Goal: Task Accomplishment & Management: Use online tool/utility

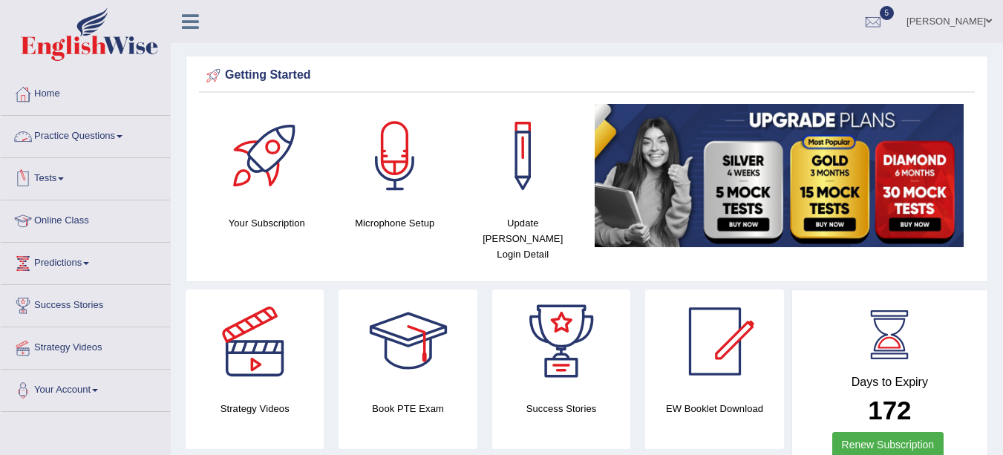
click at [76, 143] on link "Practice Questions" at bounding box center [85, 134] width 169 height 37
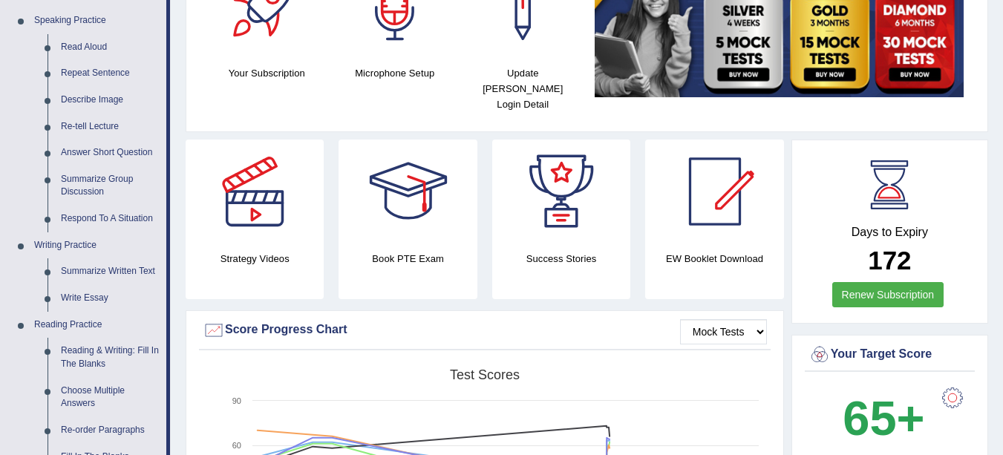
scroll to position [169, 0]
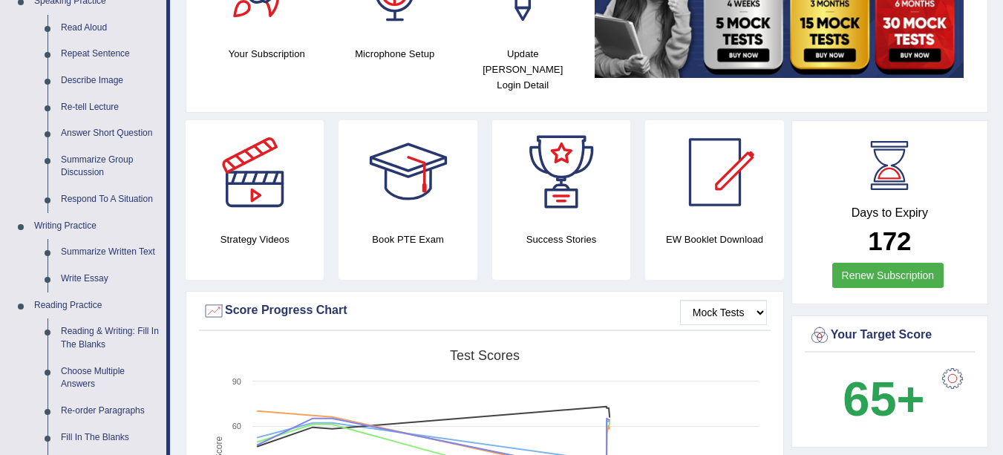
click at [100, 283] on link "Write Essay" at bounding box center [110, 279] width 112 height 27
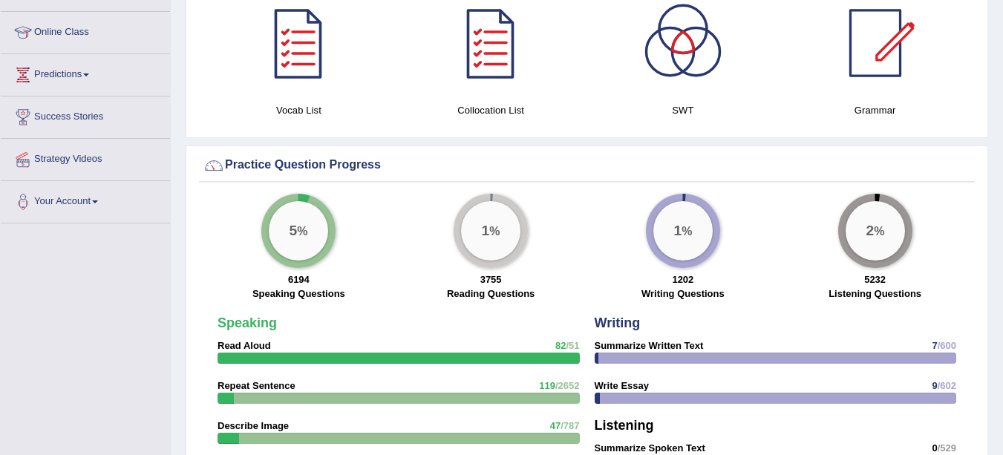
scroll to position [913, 0]
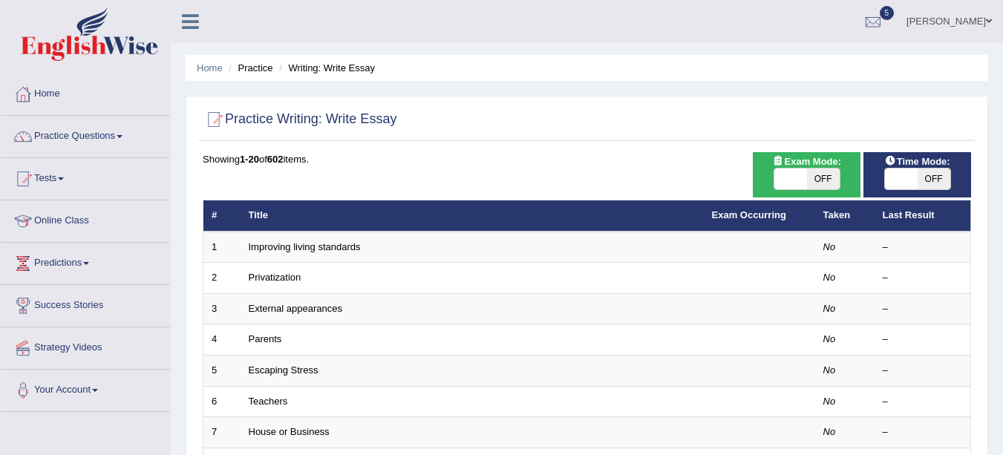
click at [831, 181] on span "OFF" at bounding box center [823, 178] width 33 height 21
checkbox input "true"
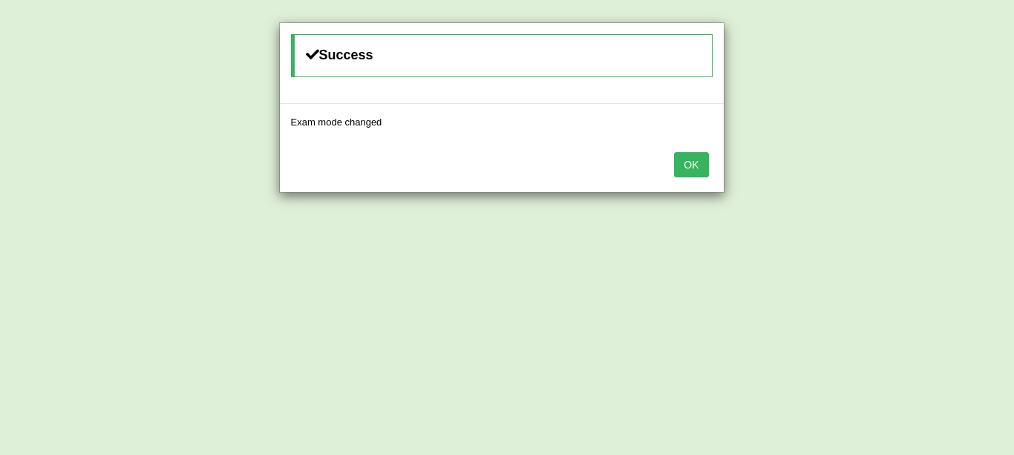
click at [712, 157] on div "OK" at bounding box center [502, 166] width 444 height 52
click at [695, 163] on button "OK" at bounding box center [691, 164] width 34 height 25
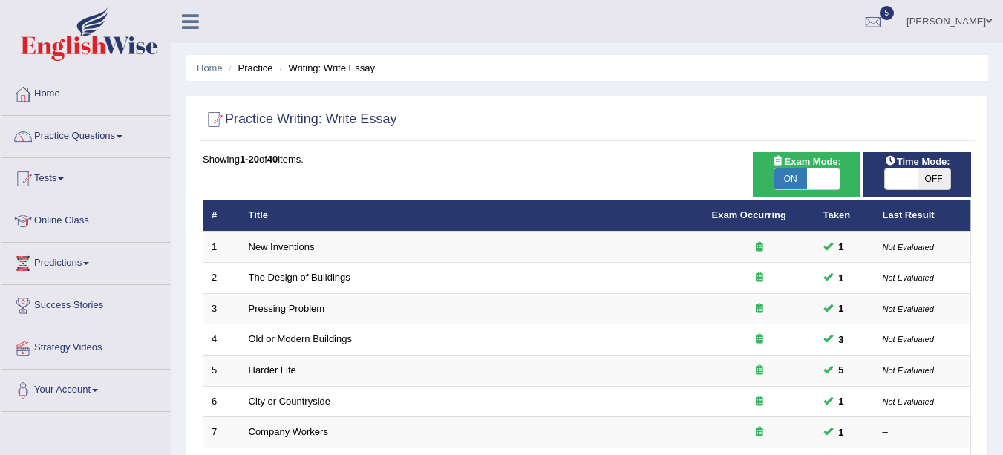
click at [932, 180] on span "OFF" at bounding box center [933, 178] width 33 height 21
checkbox input "true"
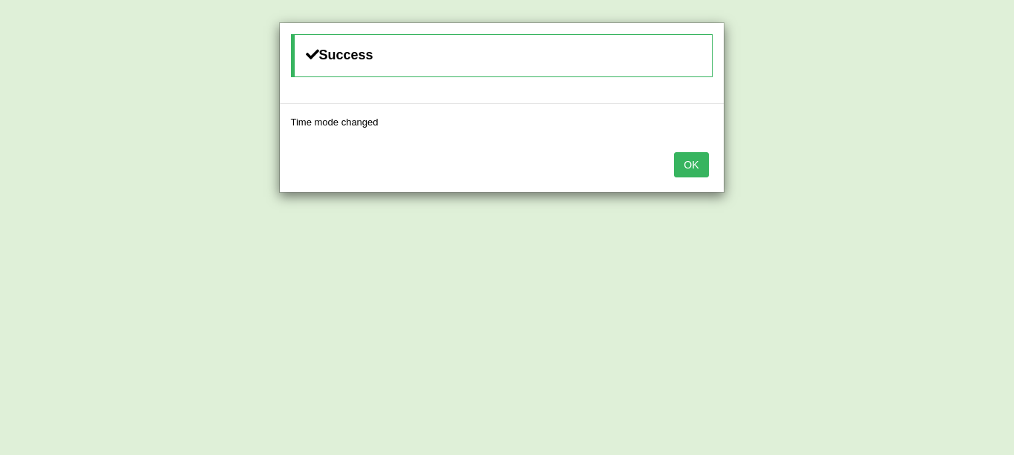
click at [695, 166] on button "OK" at bounding box center [691, 164] width 34 height 25
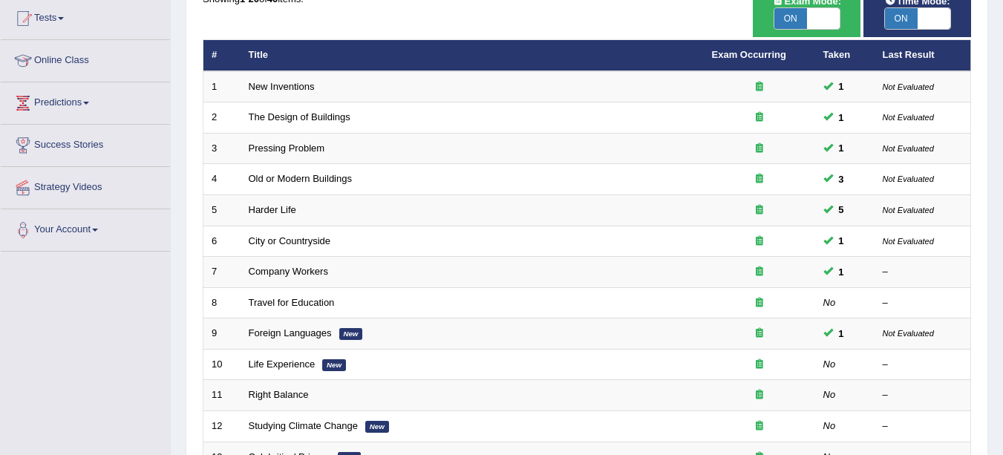
scroll to position [171, 0]
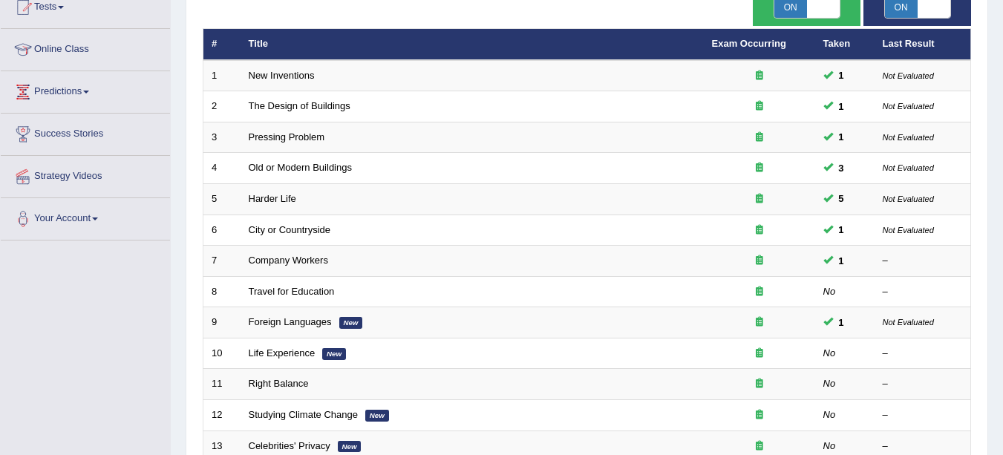
click at [299, 354] on link "Life Experience" at bounding box center [282, 352] width 67 height 11
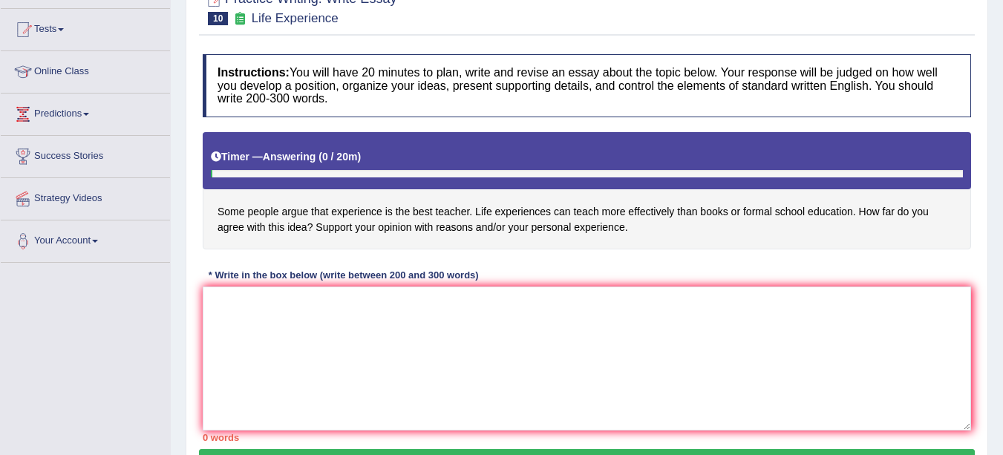
scroll to position [161, 0]
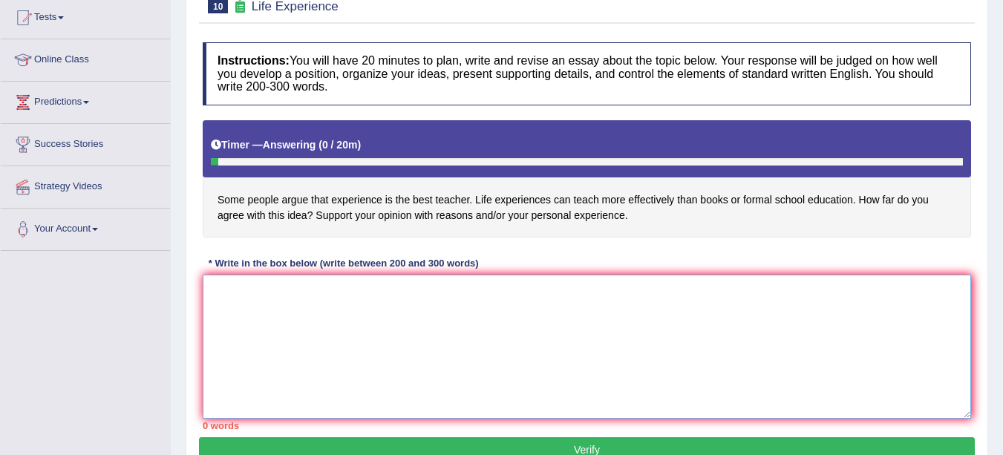
paste textarea "The increasing influence of (essay topic) on our lives has ignited numerous dis…"
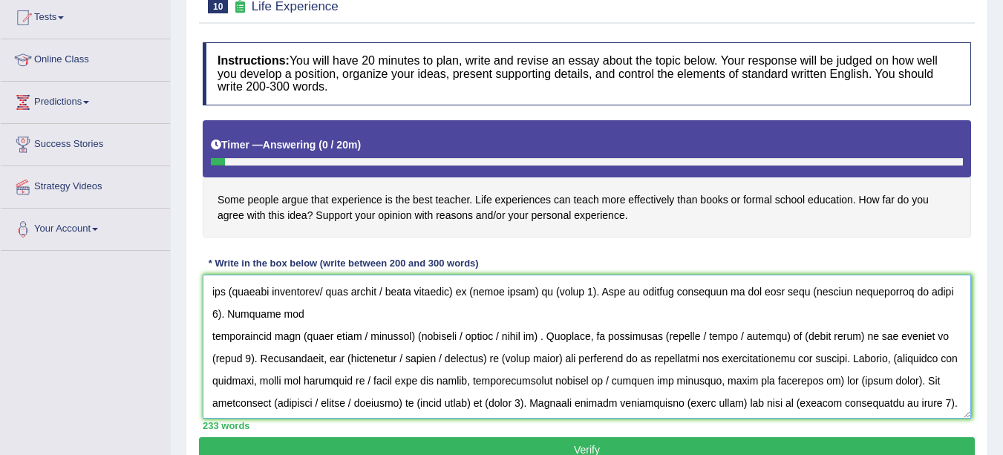
scroll to position [0, 0]
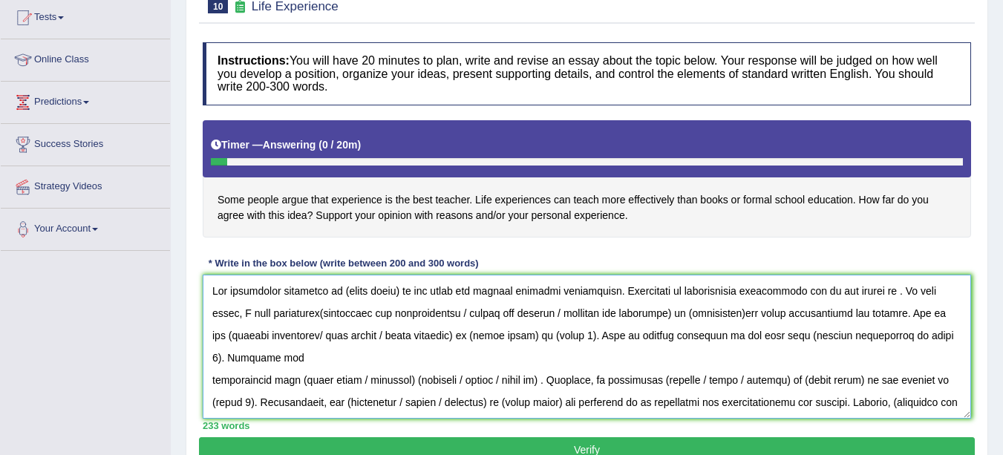
click at [869, 313] on textarea at bounding box center [587, 347] width 768 height 144
click at [716, 309] on textarea at bounding box center [587, 347] width 768 height 144
click at [639, 295] on textarea at bounding box center [587, 347] width 768 height 144
click at [396, 288] on textarea at bounding box center [587, 347] width 768 height 144
click at [399, 293] on textarea at bounding box center [587, 347] width 768 height 144
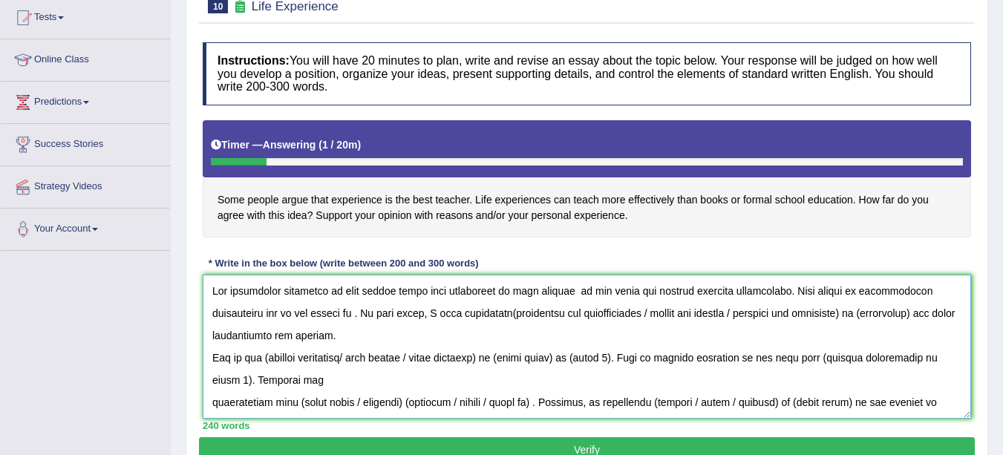
click at [355, 315] on textarea at bounding box center [587, 347] width 768 height 144
click at [351, 315] on textarea at bounding box center [587, 347] width 768 height 144
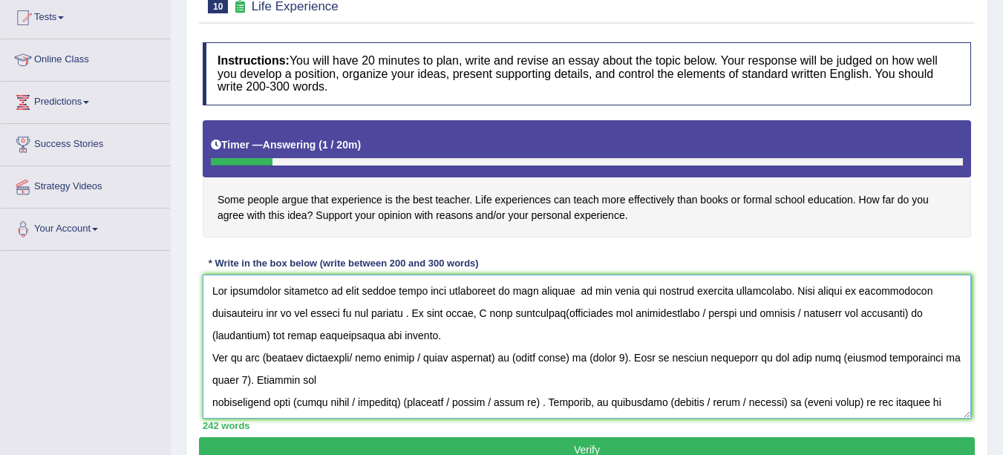
click at [537, 315] on textarea at bounding box center [587, 347] width 768 height 144
click at [559, 312] on textarea at bounding box center [587, 347] width 768 height 144
click at [708, 313] on textarea at bounding box center [587, 347] width 768 height 144
click at [921, 313] on textarea at bounding box center [587, 347] width 768 height 144
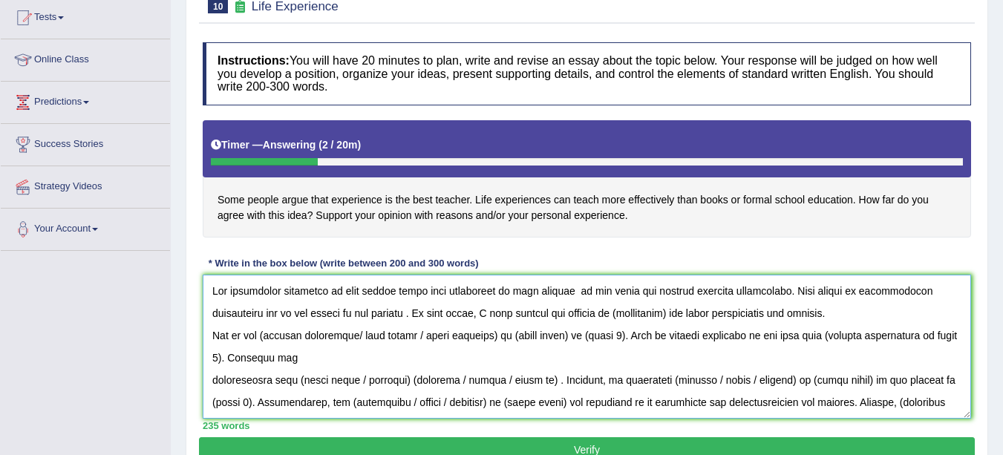
click at [664, 315] on textarea at bounding box center [587, 347] width 768 height 144
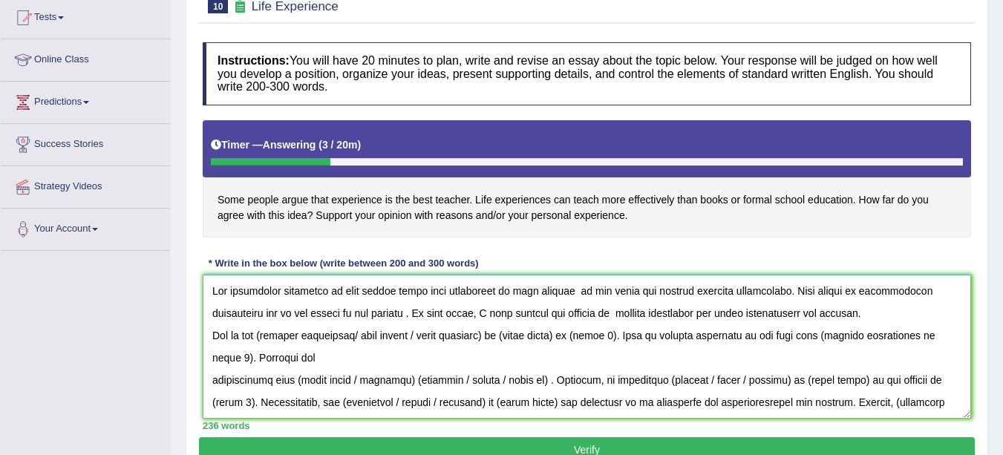
click at [641, 315] on textarea at bounding box center [587, 347] width 768 height 144
click at [703, 315] on textarea at bounding box center [587, 347] width 768 height 144
click at [862, 316] on textarea at bounding box center [587, 347] width 768 height 144
click at [583, 335] on textarea at bounding box center [587, 347] width 768 height 144
click at [582, 335] on textarea at bounding box center [587, 347] width 768 height 144
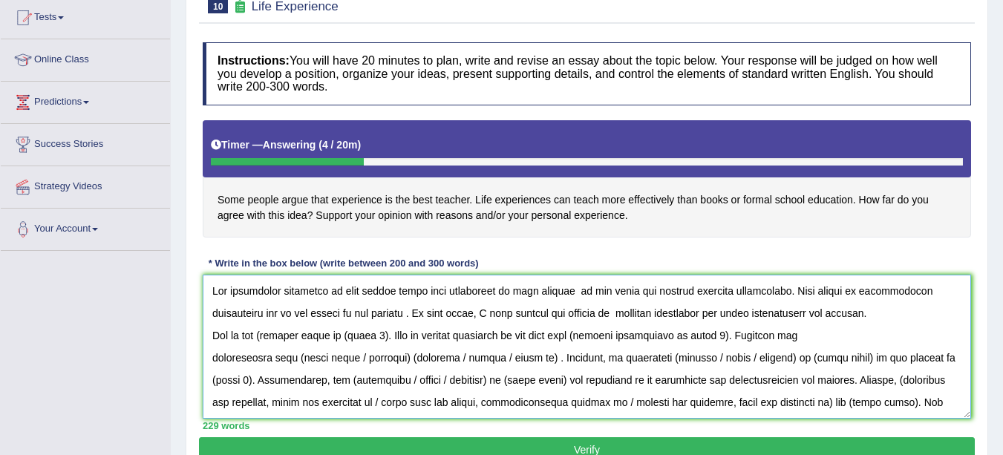
click at [266, 339] on textarea at bounding box center [587, 347] width 768 height 144
click at [375, 333] on textarea at bounding box center [587, 347] width 768 height 144
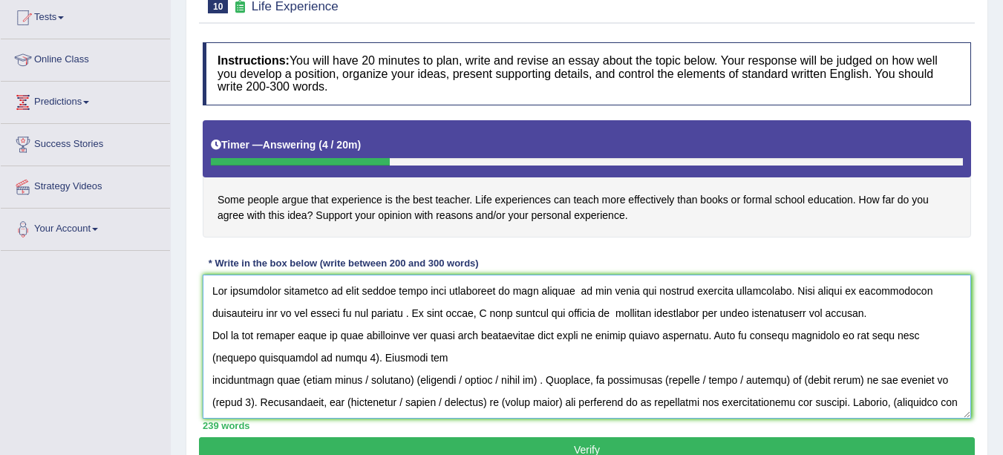
click at [312, 358] on textarea at bounding box center [587, 347] width 768 height 144
click at [318, 361] on textarea at bounding box center [587, 347] width 768 height 144
click at [315, 360] on textarea at bounding box center [587, 347] width 768 height 144
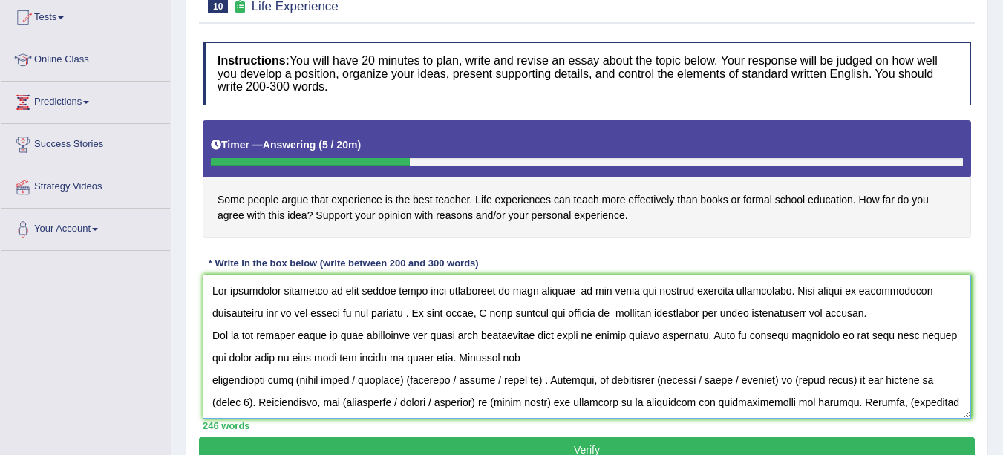
click at [213, 378] on textarea at bounding box center [587, 347] width 768 height 144
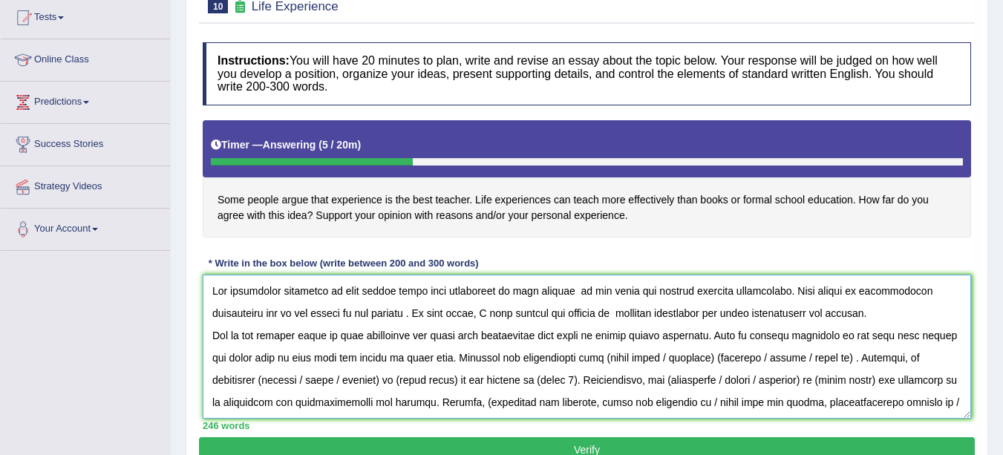
click at [692, 358] on textarea at bounding box center [587, 347] width 768 height 144
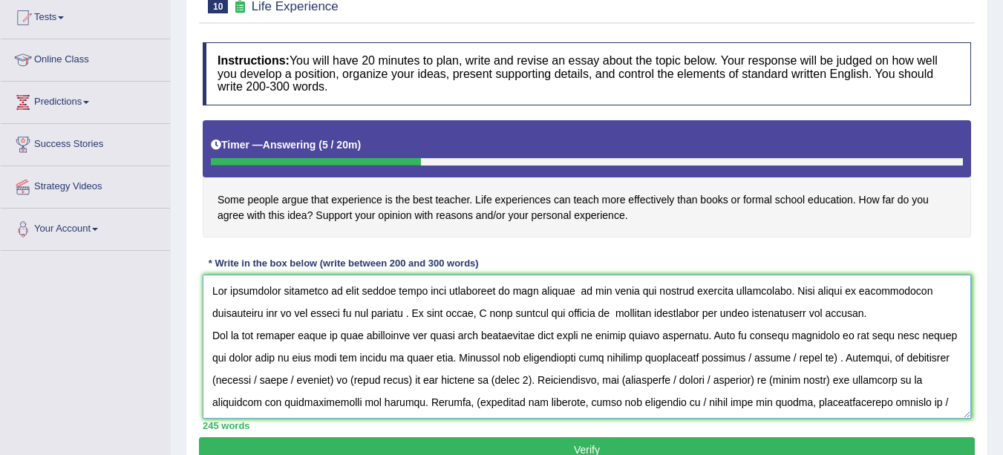
click at [811, 358] on textarea at bounding box center [587, 347] width 768 height 144
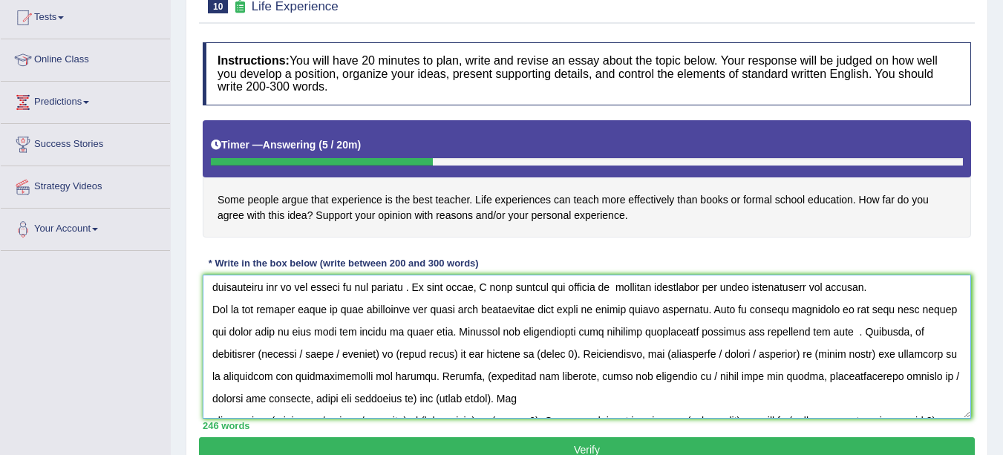
scroll to position [27, 0]
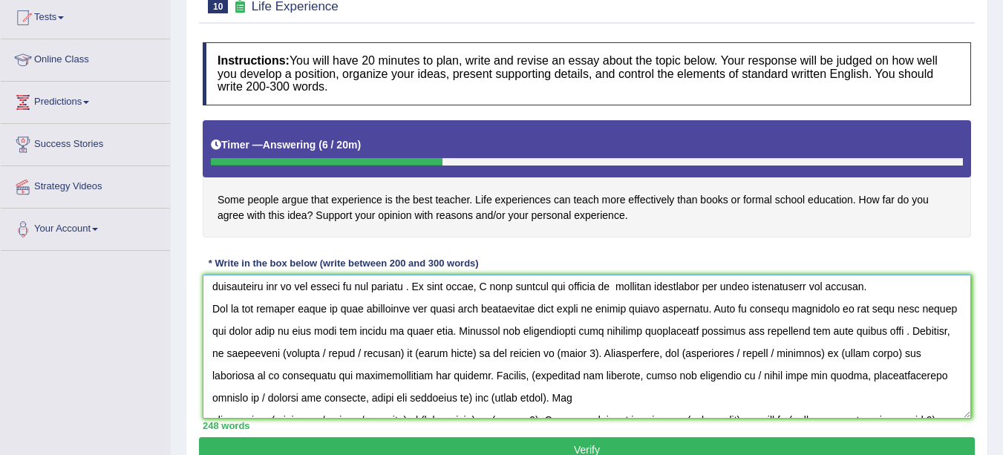
click at [272, 331] on textarea at bounding box center [587, 347] width 768 height 144
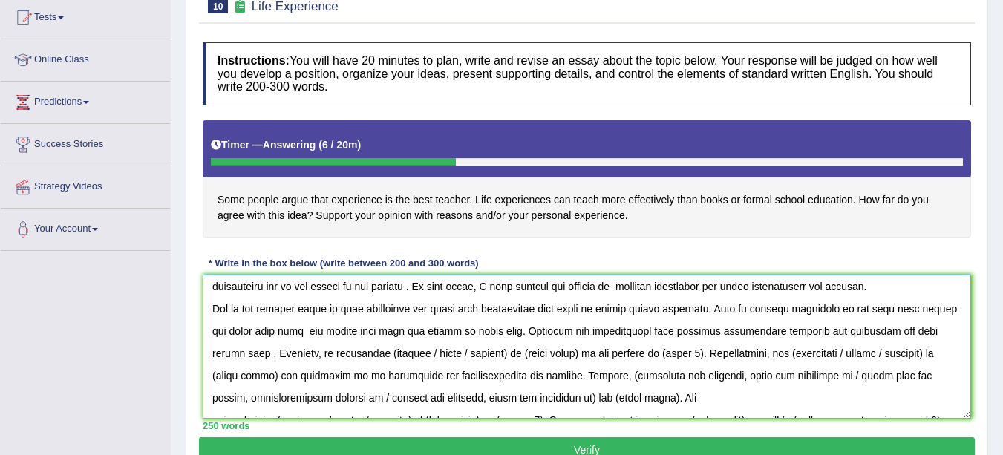
click at [482, 331] on textarea at bounding box center [587, 347] width 768 height 144
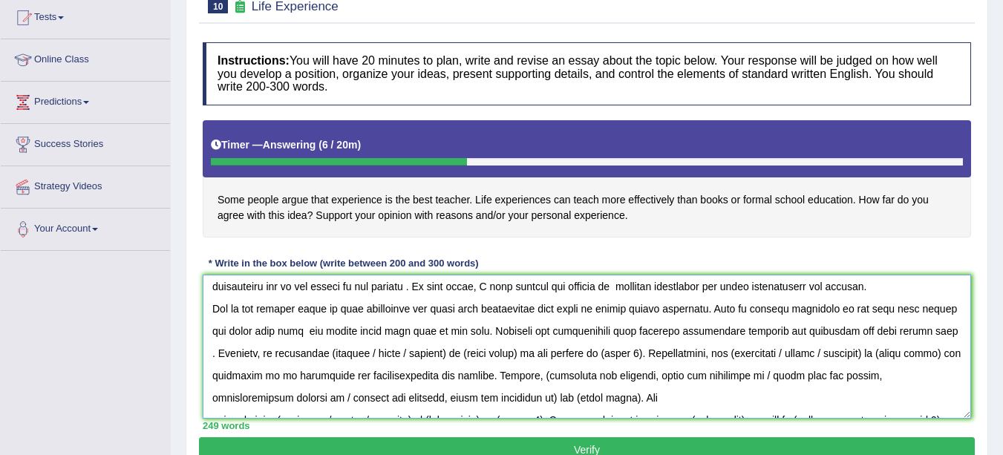
click at [290, 331] on textarea at bounding box center [587, 347] width 768 height 144
click at [327, 356] on textarea at bounding box center [587, 347] width 768 height 144
click at [444, 353] on textarea at bounding box center [587, 347] width 768 height 144
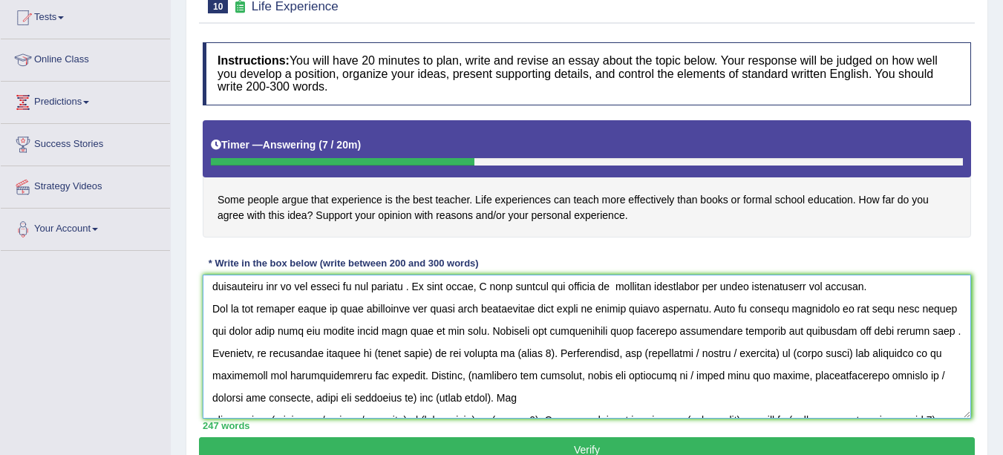
click at [430, 354] on textarea at bounding box center [587, 347] width 768 height 144
click at [562, 352] on textarea at bounding box center [587, 347] width 768 height 144
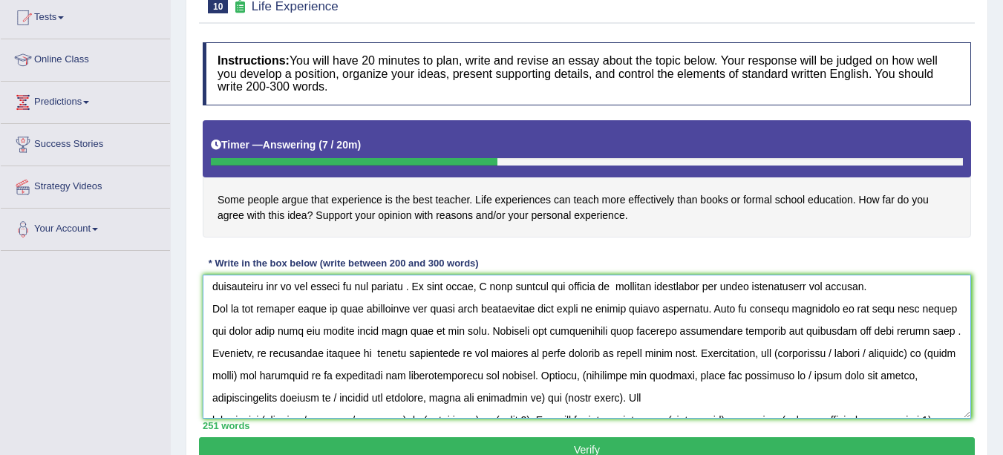
click at [784, 355] on textarea at bounding box center [587, 347] width 768 height 144
click at [935, 354] on textarea at bounding box center [587, 347] width 768 height 144
click at [910, 356] on textarea at bounding box center [587, 347] width 768 height 144
click at [226, 373] on textarea at bounding box center [587, 347] width 768 height 144
click at [371, 375] on textarea at bounding box center [587, 347] width 768 height 144
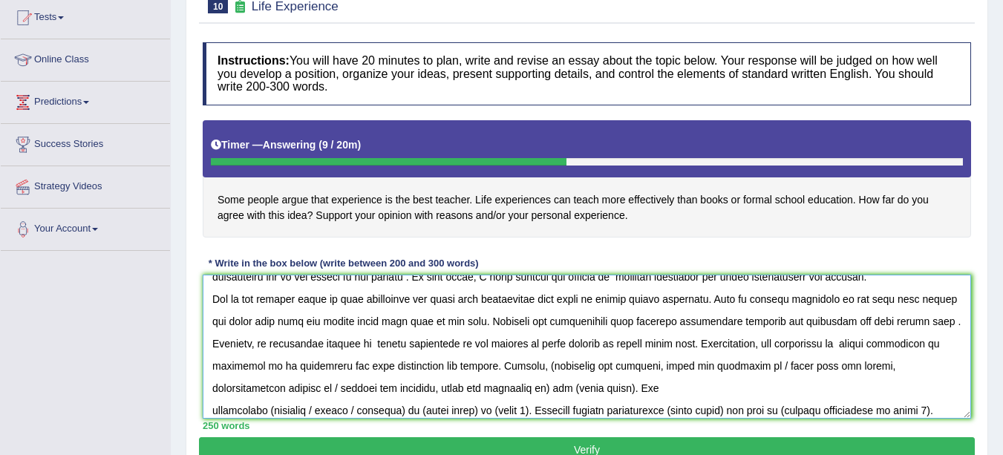
scroll to position [0, 0]
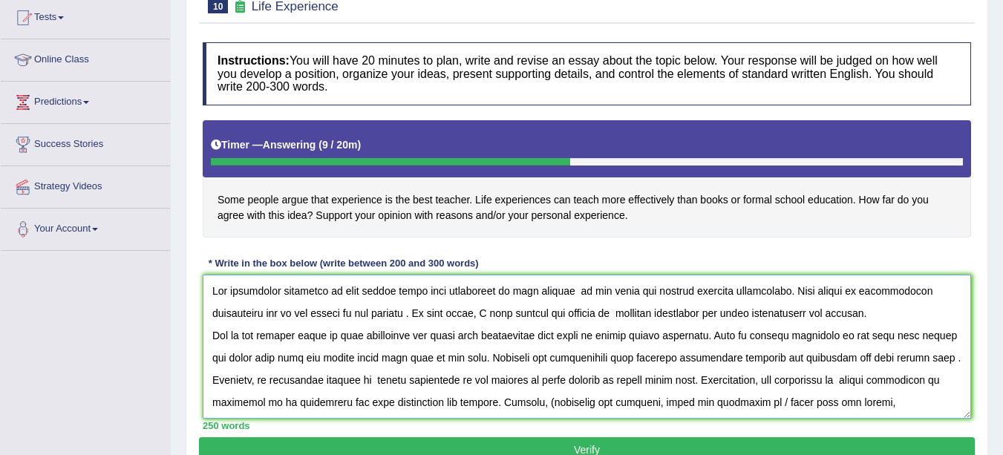
click at [406, 310] on textarea at bounding box center [587, 347] width 768 height 144
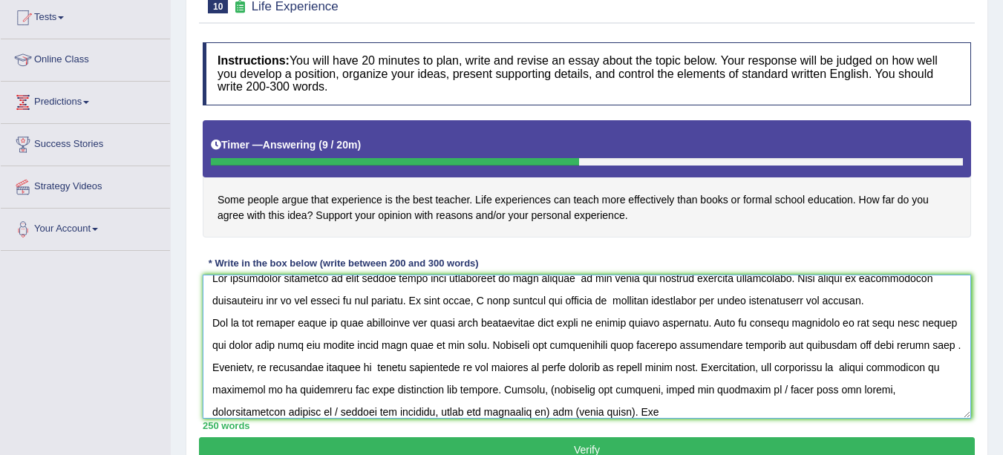
scroll to position [17, 0]
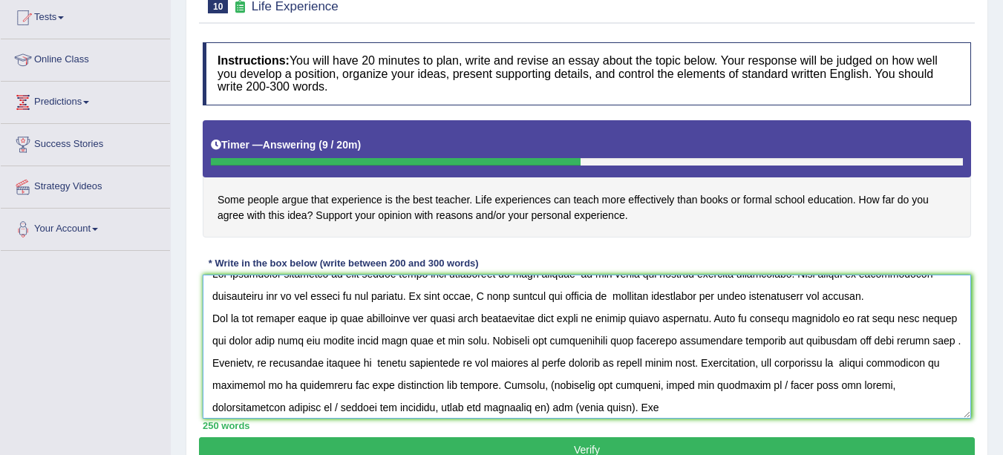
click at [482, 387] on textarea at bounding box center [587, 347] width 768 height 144
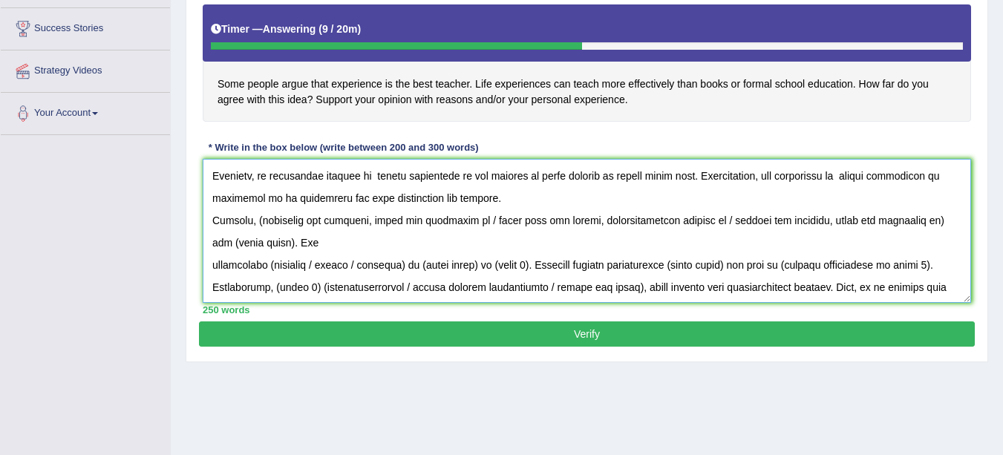
scroll to position [89, 0]
click at [270, 245] on textarea at bounding box center [587, 231] width 768 height 144
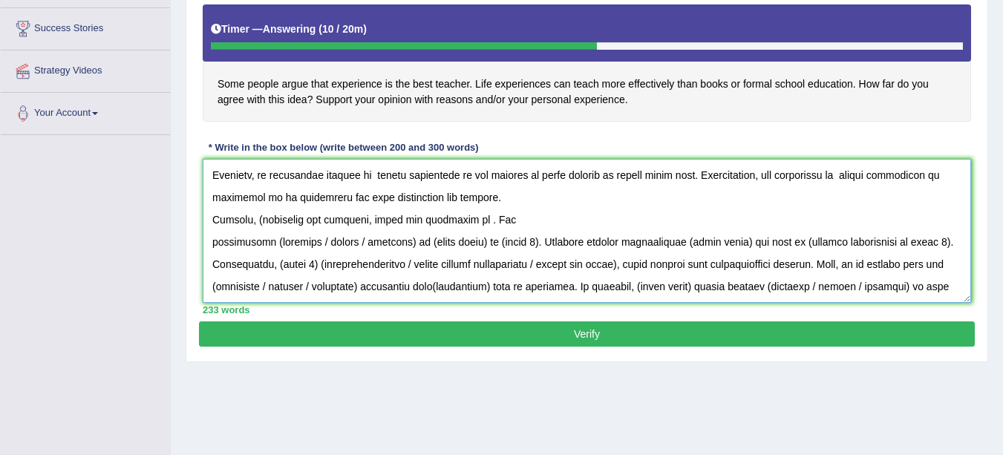
click at [263, 220] on textarea at bounding box center [587, 231] width 768 height 144
click at [478, 218] on textarea at bounding box center [587, 231] width 768 height 144
click at [472, 216] on textarea at bounding box center [587, 231] width 768 height 144
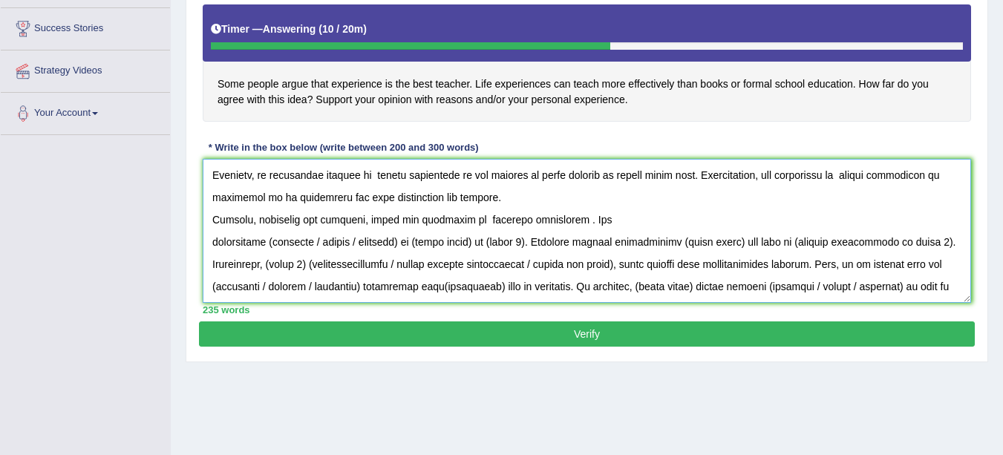
click at [264, 243] on textarea at bounding box center [587, 231] width 768 height 144
click at [390, 243] on textarea at bounding box center [587, 231] width 768 height 144
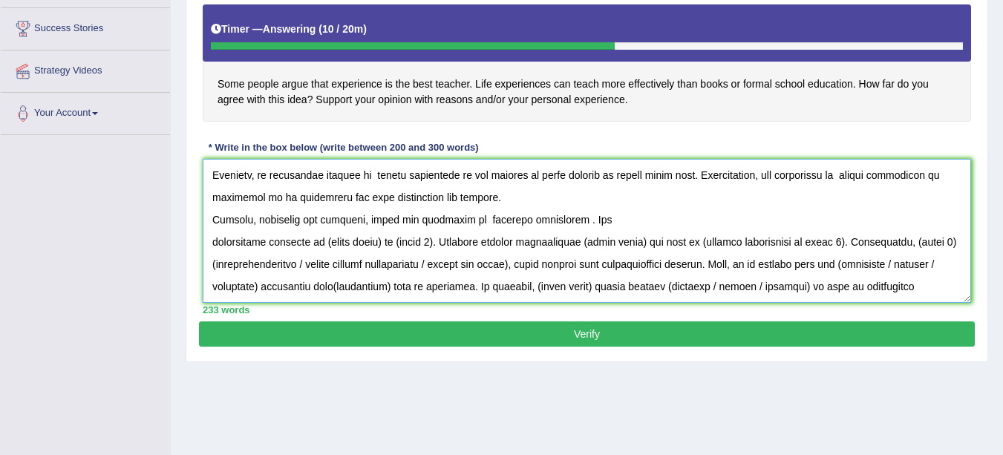
click at [380, 243] on textarea at bounding box center [587, 231] width 768 height 144
click at [411, 240] on textarea at bounding box center [587, 231] width 768 height 144
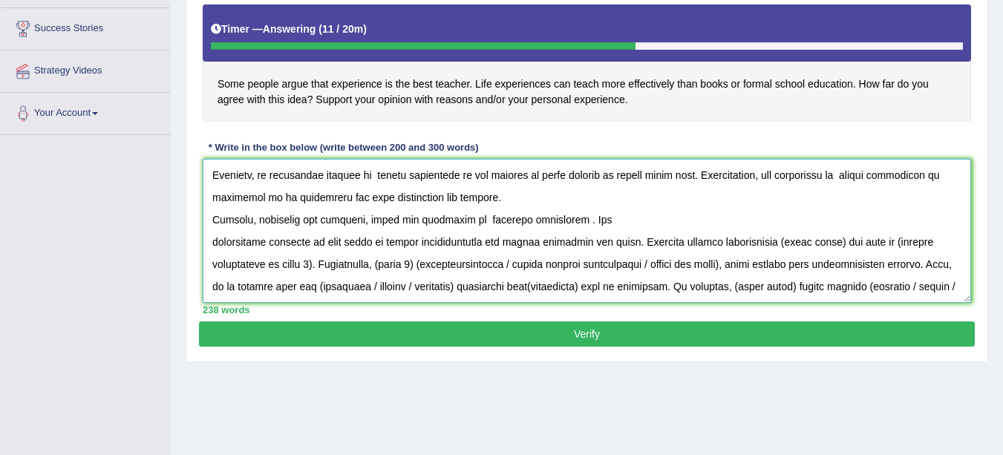
click at [758, 241] on textarea at bounding box center [587, 231] width 768 height 144
click at [842, 244] on textarea at bounding box center [587, 231] width 768 height 144
click at [312, 263] on textarea at bounding box center [587, 231] width 768 height 144
click at [918, 244] on textarea at bounding box center [587, 231] width 768 height 144
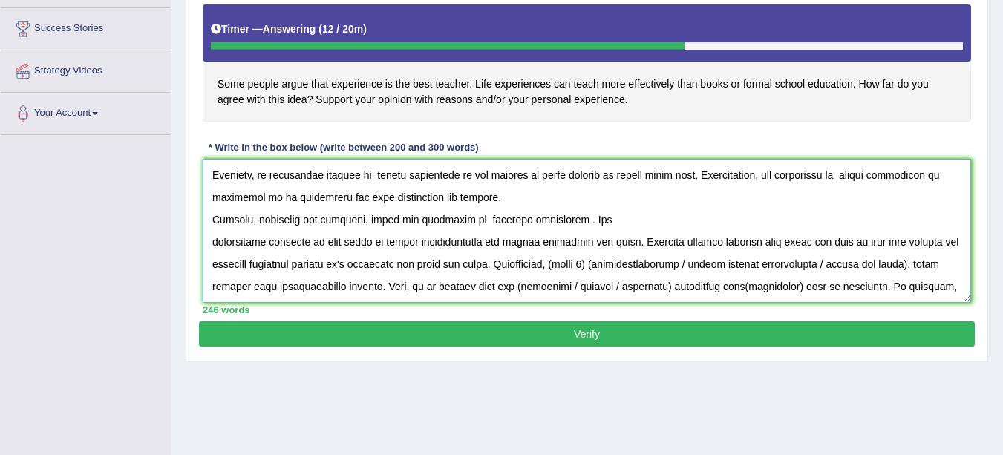
click at [554, 264] on textarea at bounding box center [587, 231] width 768 height 144
click at [702, 266] on textarea at bounding box center [587, 231] width 768 height 144
click at [289, 290] on textarea at bounding box center [587, 231] width 768 height 144
click at [286, 286] on textarea at bounding box center [587, 231] width 768 height 144
click at [813, 263] on textarea at bounding box center [587, 231] width 768 height 144
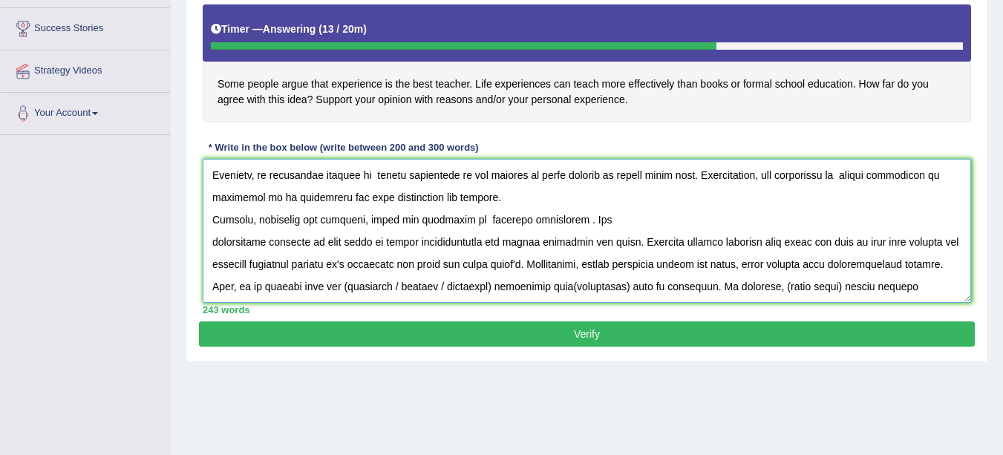
click at [261, 286] on textarea at bounding box center [587, 231] width 768 height 144
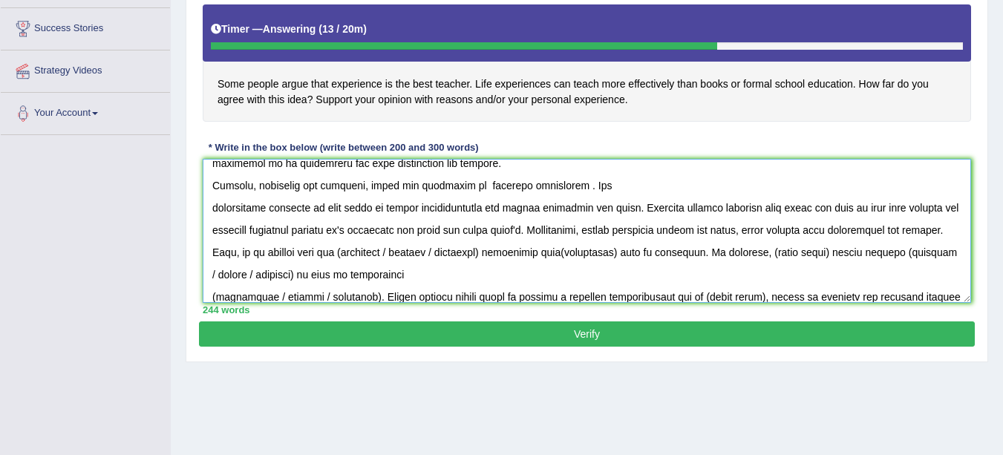
scroll to position [137, 0]
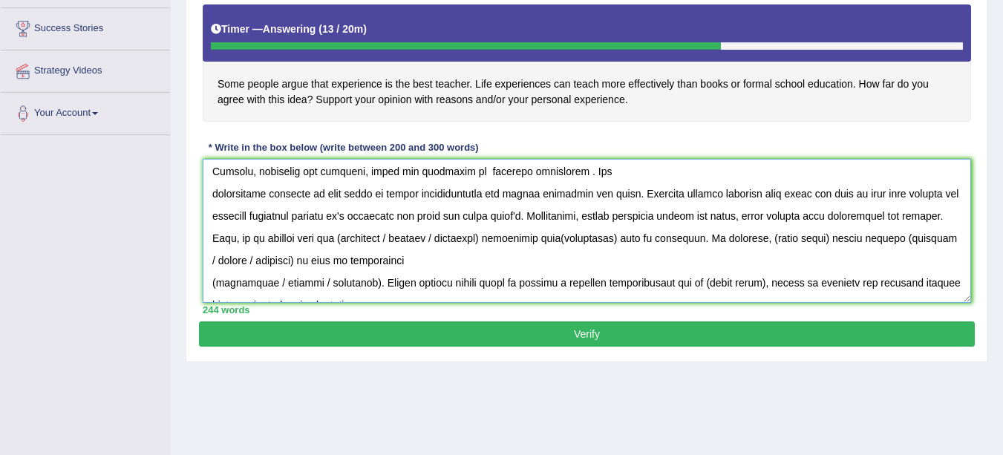
click at [446, 237] on textarea at bounding box center [587, 231] width 768 height 144
click at [587, 240] on textarea at bounding box center [587, 231] width 768 height 144
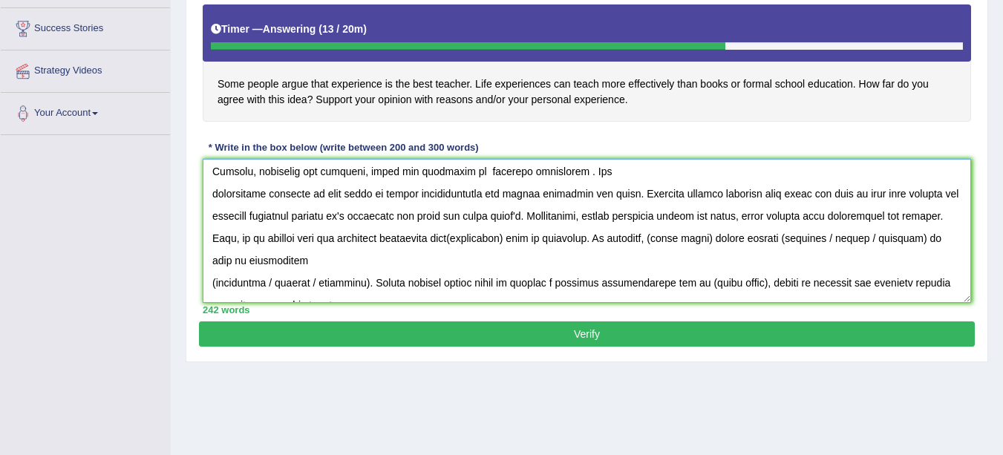
click at [625, 239] on textarea at bounding box center [587, 231] width 768 height 144
click at [882, 237] on textarea at bounding box center [587, 231] width 768 height 144
click at [251, 260] on textarea at bounding box center [587, 231] width 768 height 144
click at [249, 262] on textarea at bounding box center [587, 231] width 768 height 144
click at [388, 260] on textarea at bounding box center [587, 231] width 768 height 144
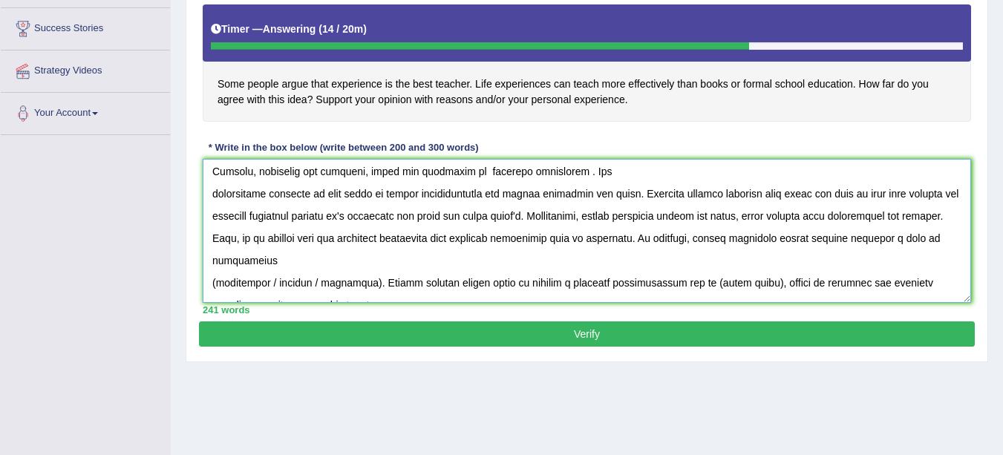
click at [297, 260] on textarea at bounding box center [587, 231] width 768 height 144
click at [758, 240] on textarea at bounding box center [587, 231] width 768 height 144
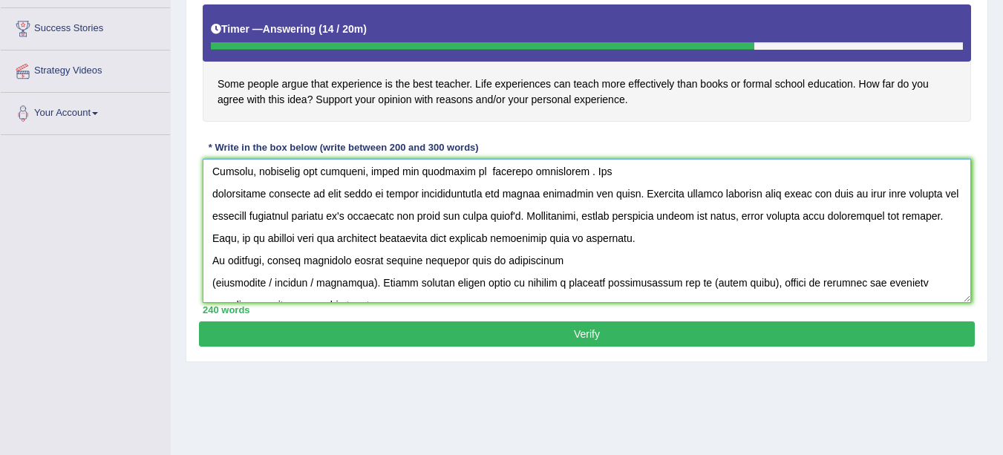
click at [211, 194] on textarea at bounding box center [587, 231] width 768 height 144
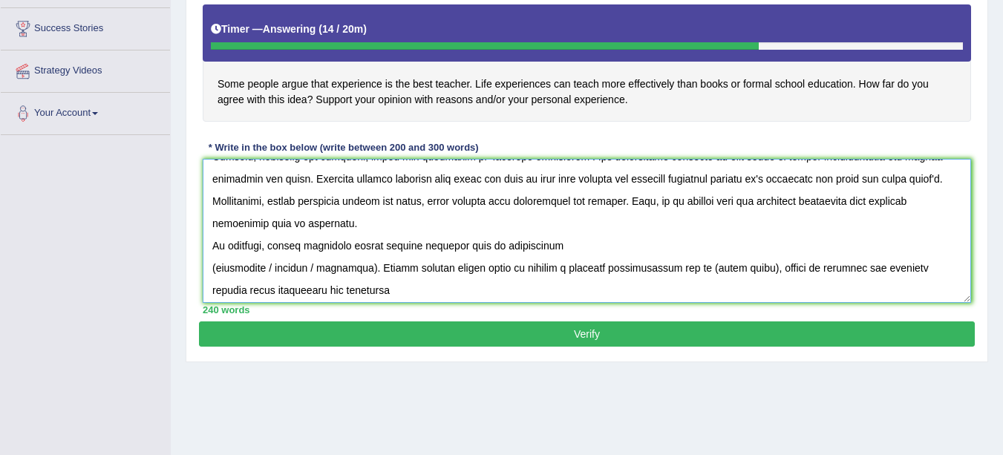
scroll to position [156, 0]
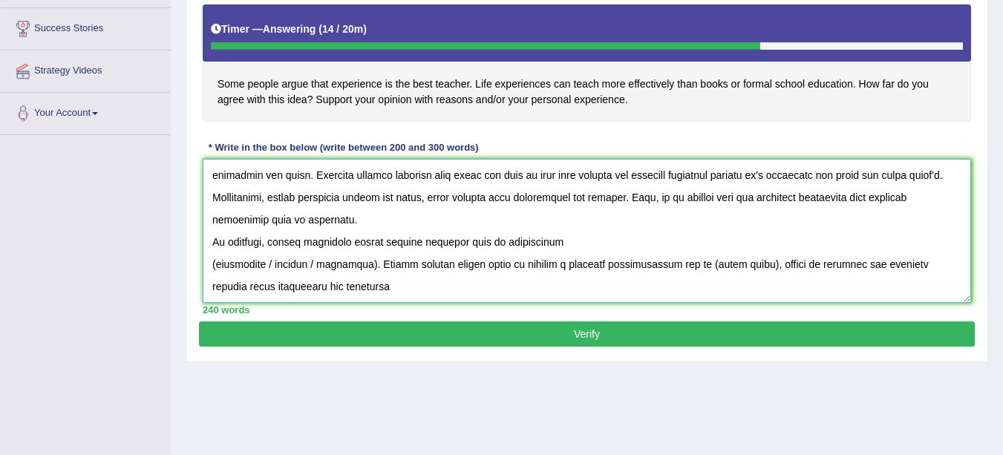
click at [211, 260] on textarea at bounding box center [587, 231] width 768 height 144
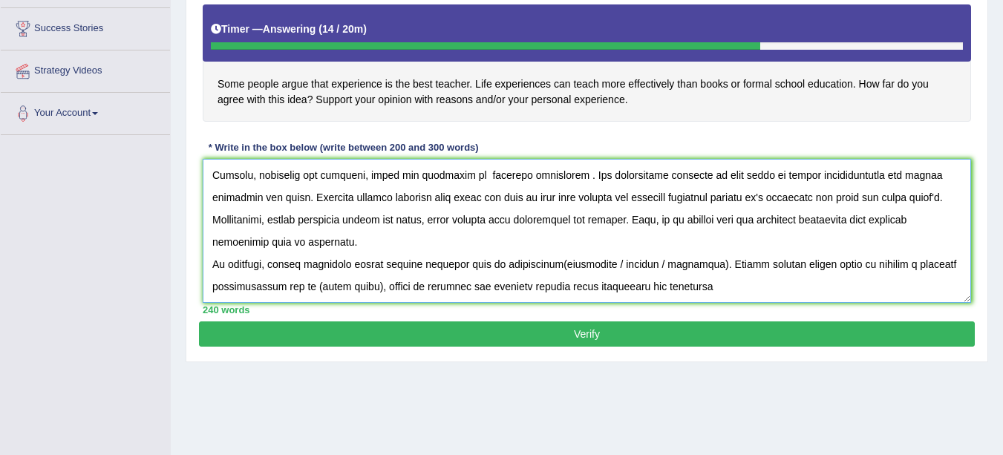
scroll to position [134, 0]
click at [355, 268] on textarea at bounding box center [587, 231] width 768 height 144
click at [558, 263] on textarea at bounding box center [587, 231] width 768 height 144
click at [698, 263] on textarea at bounding box center [587, 231] width 768 height 144
click at [882, 263] on textarea at bounding box center [587, 231] width 768 height 144
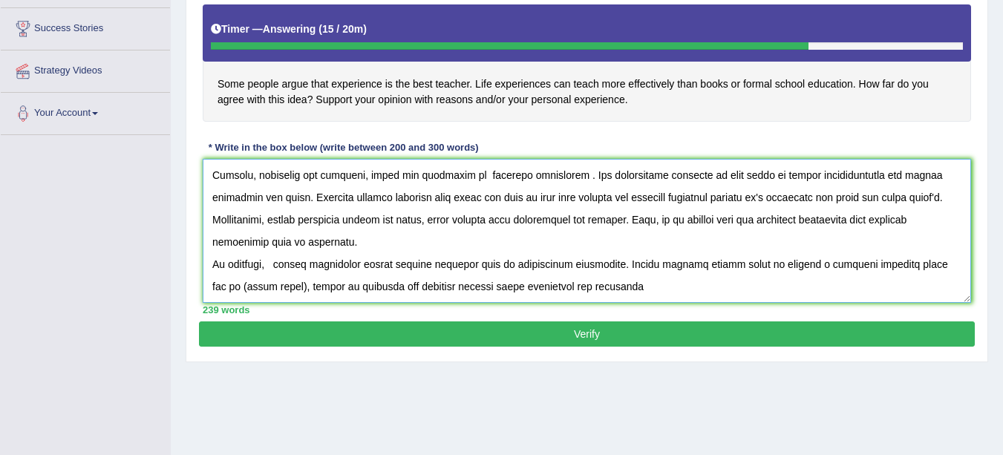
click at [895, 264] on textarea at bounding box center [587, 231] width 768 height 144
click at [272, 289] on textarea at bounding box center [587, 231] width 768 height 144
click at [279, 265] on textarea at bounding box center [587, 231] width 768 height 144
click at [942, 266] on textarea at bounding box center [587, 231] width 768 height 144
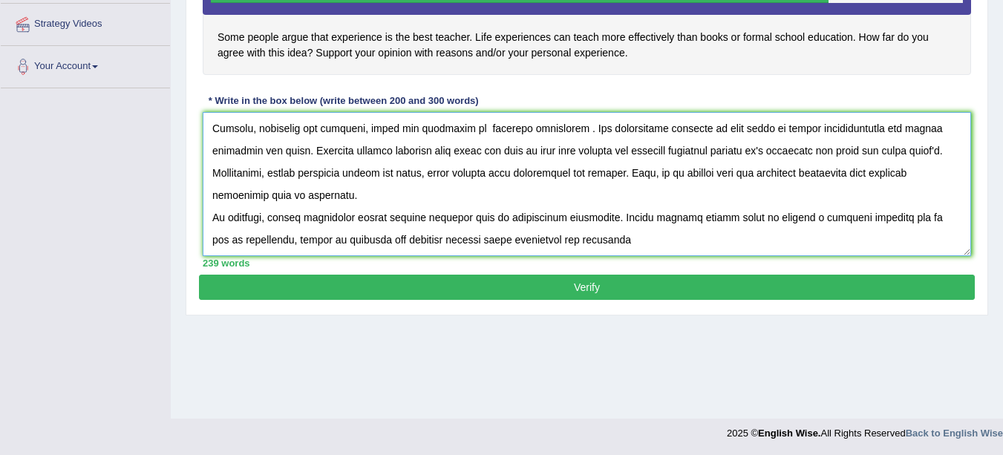
scroll to position [324, 0]
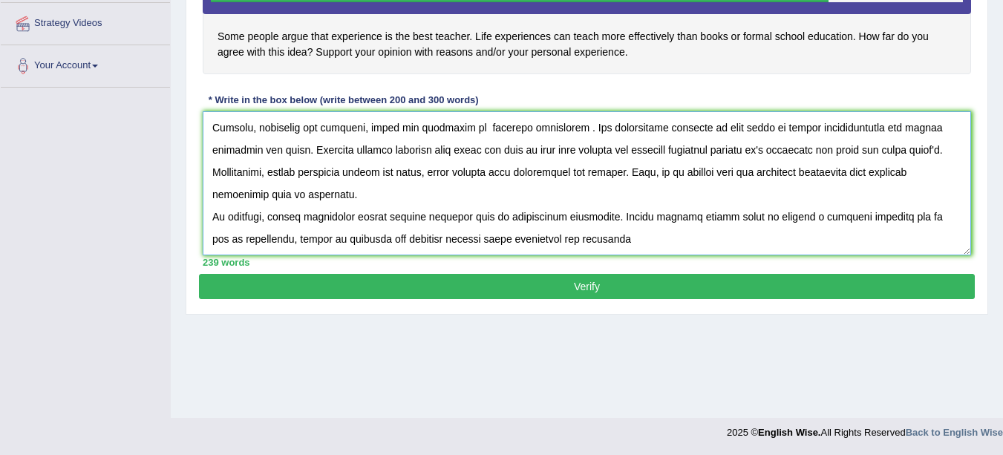
click at [616, 243] on textarea at bounding box center [587, 183] width 768 height 144
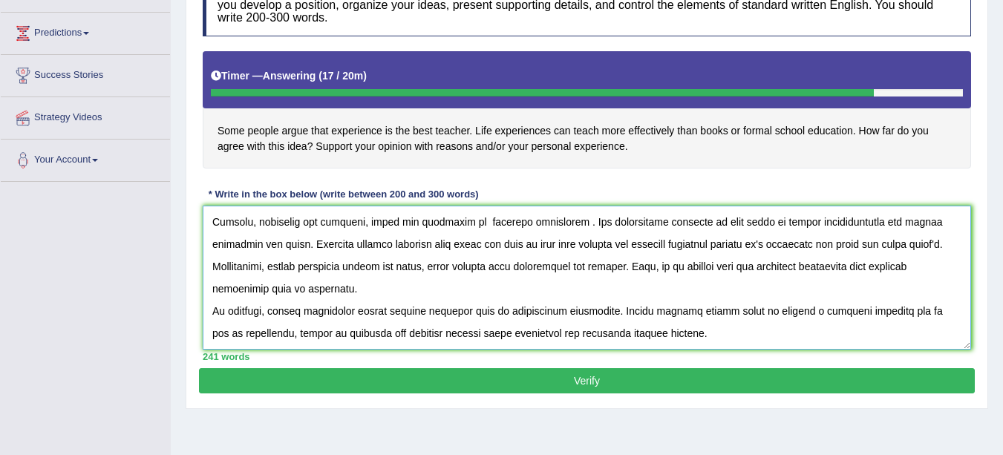
scroll to position [237, 0]
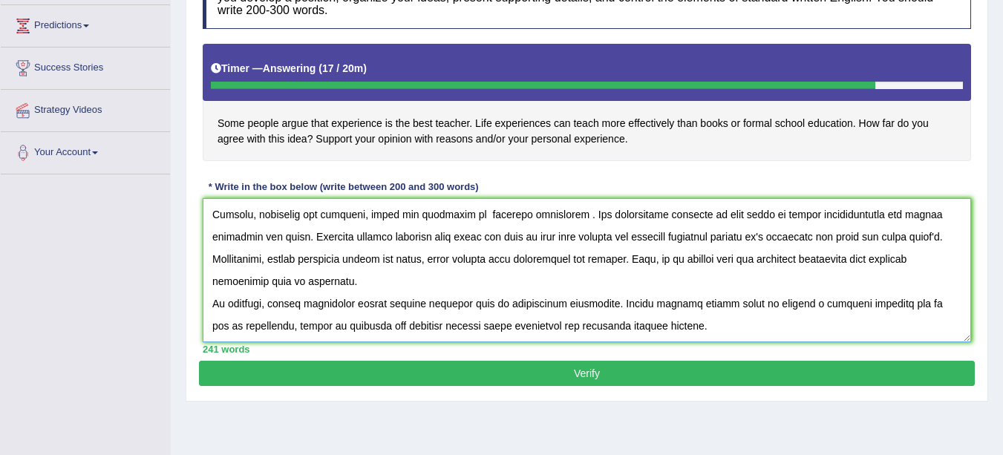
click at [572, 217] on textarea at bounding box center [587, 270] width 768 height 144
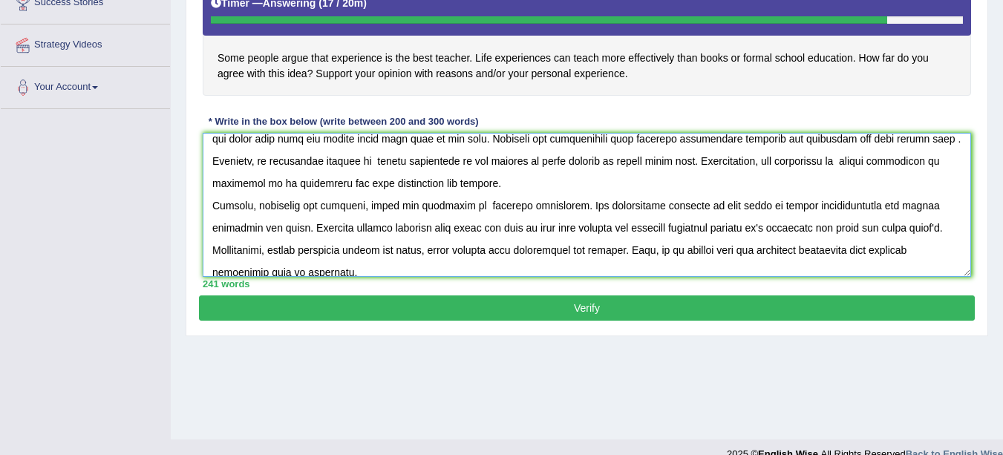
scroll to position [99, 0]
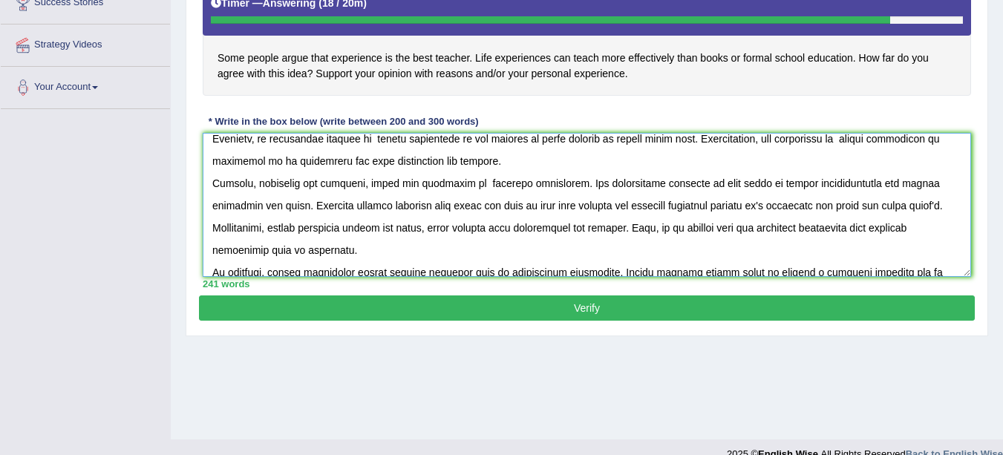
type textarea "The increasing influence of some people argue that experience is best teacher o…"
click at [499, 312] on button "Verify" at bounding box center [586, 307] width 775 height 25
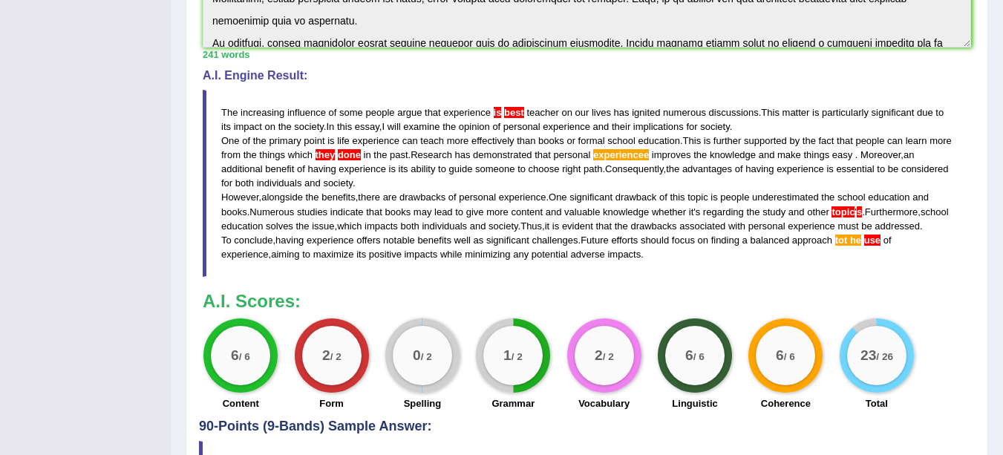
scroll to position [455, 0]
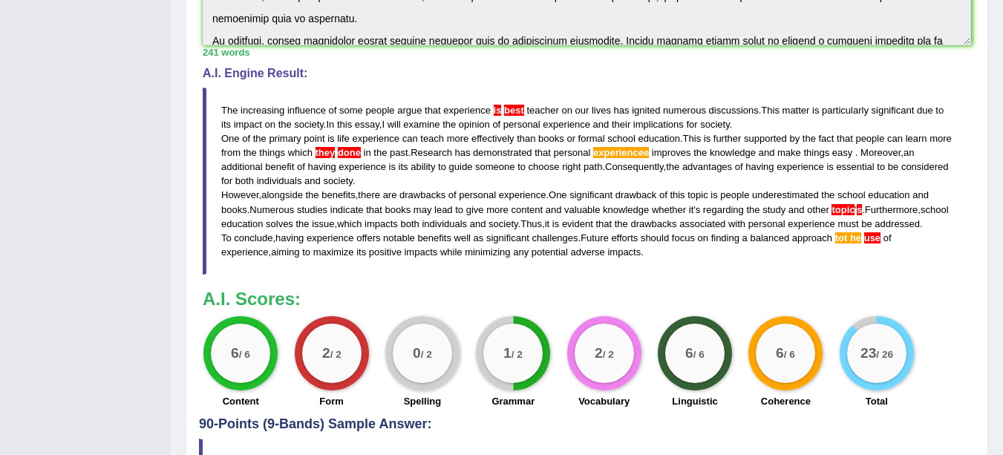
click at [880, 243] on span "use" at bounding box center [872, 237] width 16 height 11
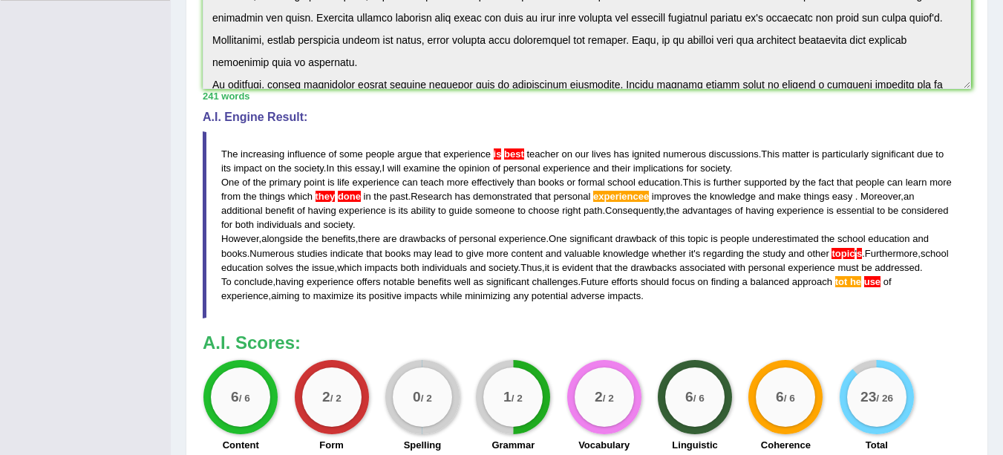
scroll to position [413, 0]
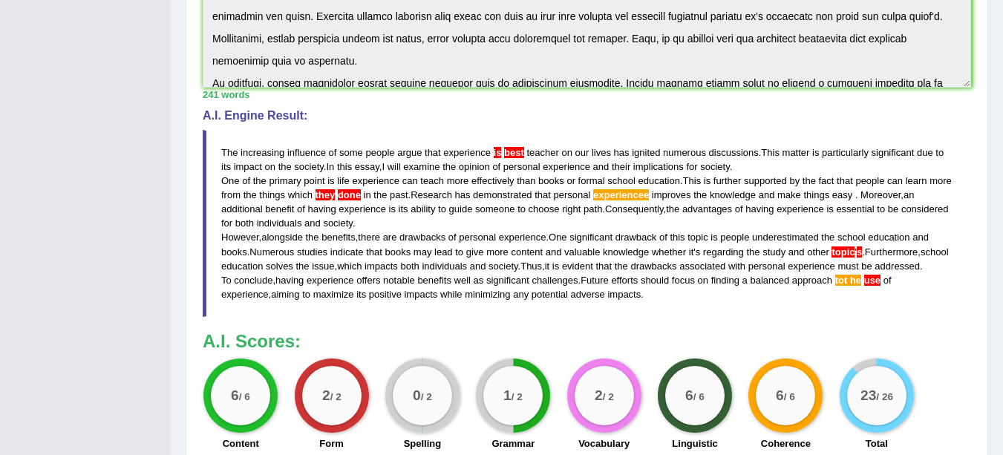
click at [701, 317] on blockquote "The increasing influence of some people argue that experience is best teacher o…" at bounding box center [587, 223] width 768 height 187
drag, startPoint x: 221, startPoint y: 145, endPoint x: 275, endPoint y: 171, distance: 59.8
click at [275, 171] on blockquote "The increasing influence of some people argue that experience is best teacher o…" at bounding box center [587, 223] width 768 height 187
drag, startPoint x: 226, startPoint y: 146, endPoint x: 578, endPoint y: 299, distance: 384.2
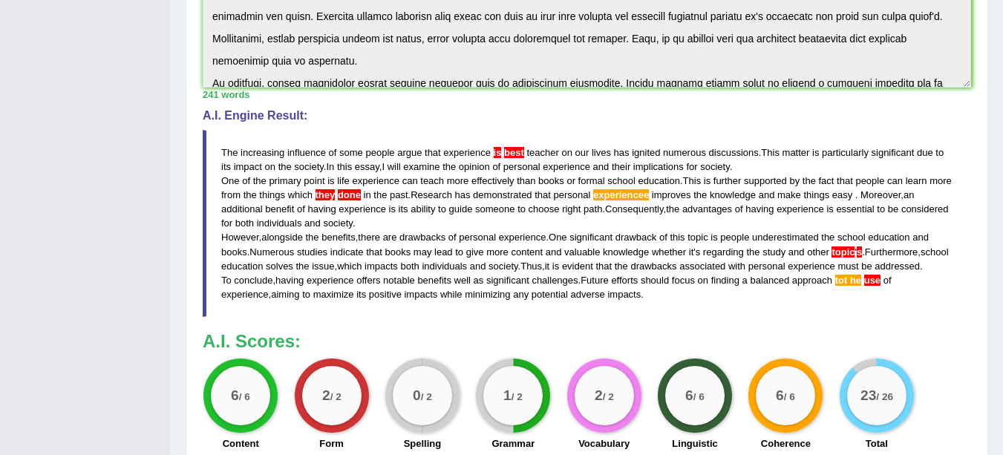
click at [578, 299] on blockquote "The increasing influence of some people argue that experience is best teacher o…" at bounding box center [587, 223] width 768 height 187
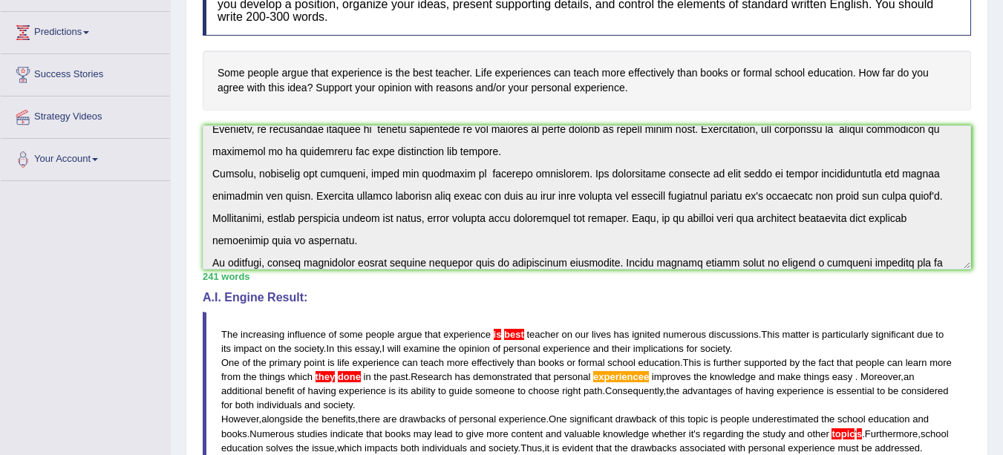
scroll to position [134, 0]
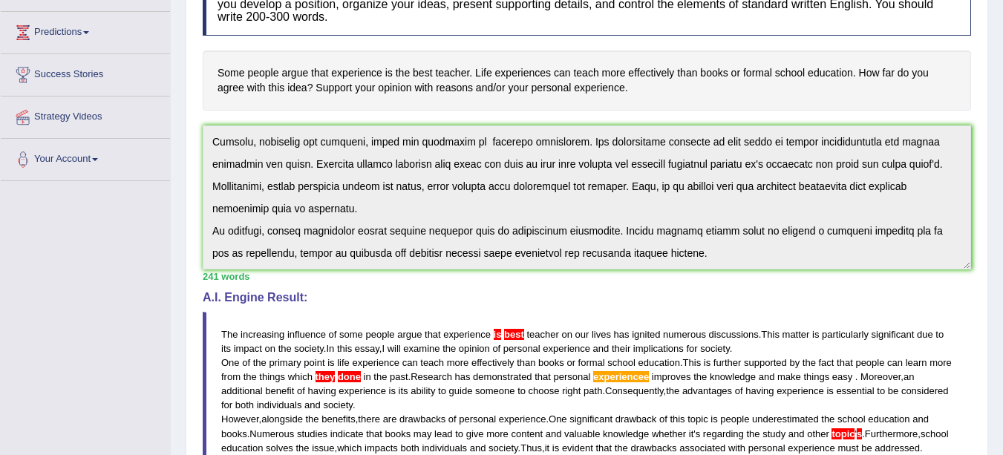
click at [722, 328] on div "Instructions: You will have 20 minutes to plan, write and revise an essay about…" at bounding box center [586, 302] width 775 height 675
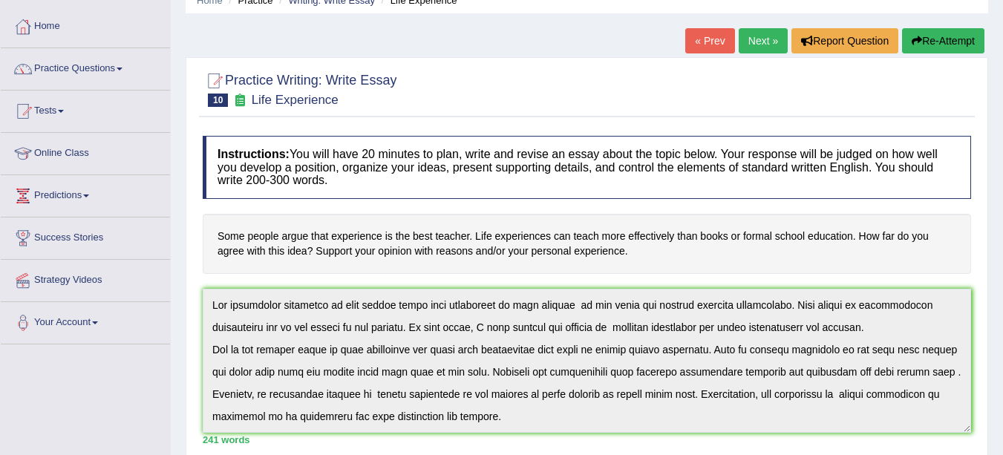
scroll to position [0, 0]
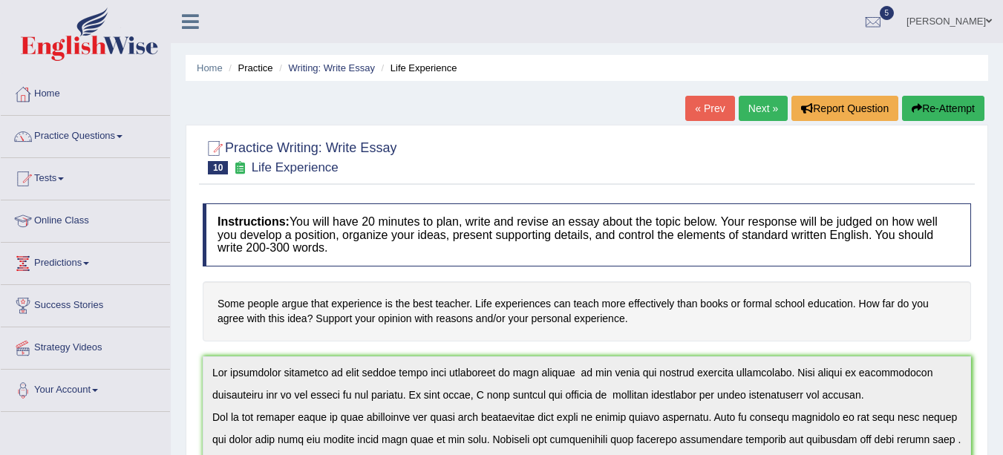
click at [948, 114] on button "Re-Attempt" at bounding box center [943, 108] width 82 height 25
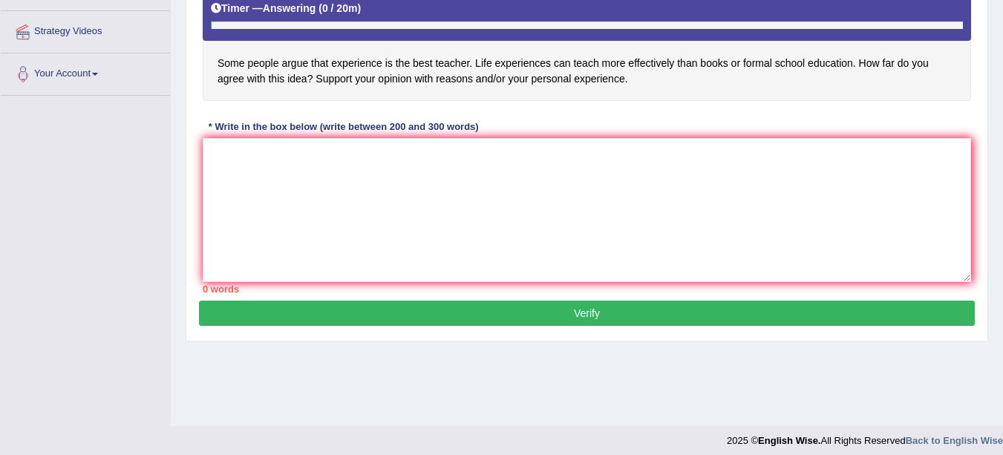
scroll to position [309, 0]
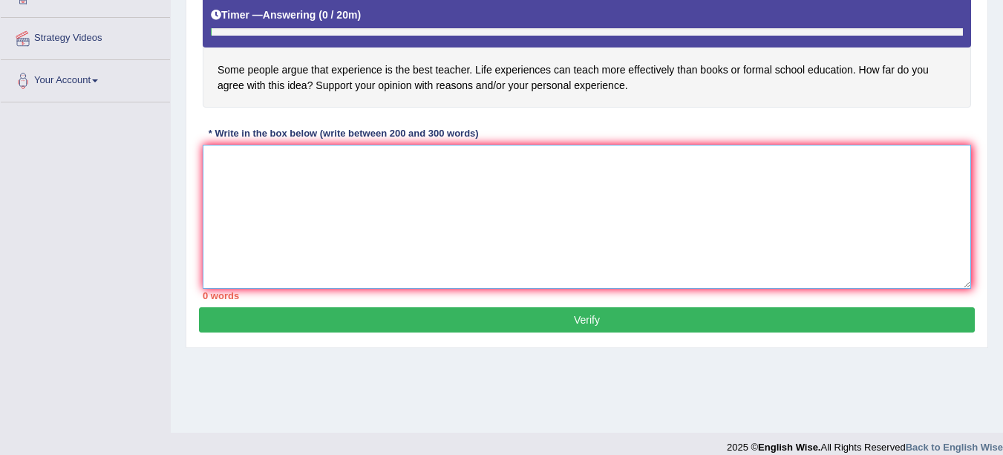
click at [644, 215] on textarea at bounding box center [587, 217] width 768 height 144
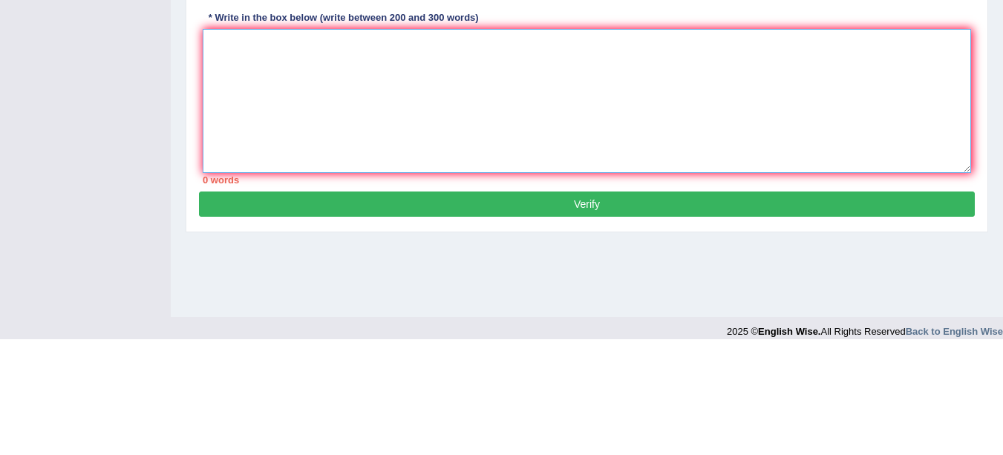
click at [298, 199] on textarea at bounding box center [587, 217] width 768 height 144
click at [557, 200] on textarea at bounding box center [587, 217] width 768 height 144
click at [551, 184] on textarea at bounding box center [587, 217] width 768 height 144
click at [285, 173] on textarea at bounding box center [587, 217] width 768 height 144
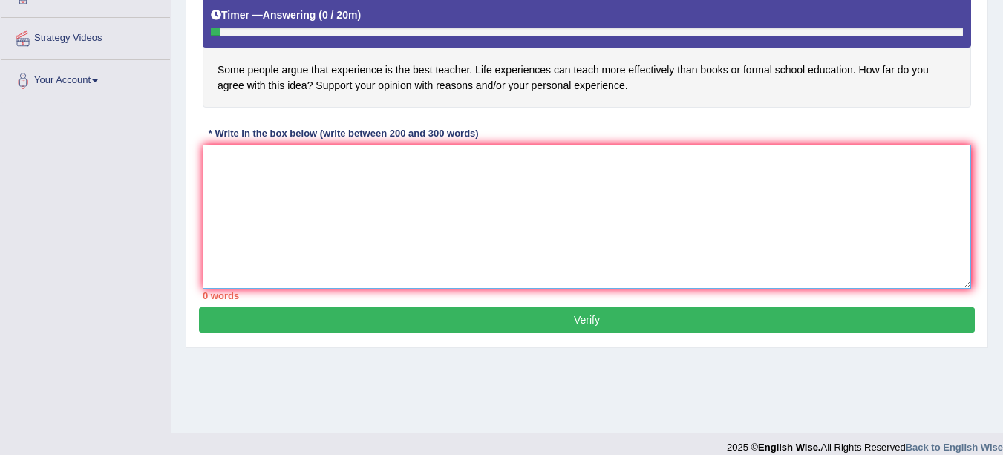
paste textarea "he increasing influence of some people argue that experience is best teacher on…"
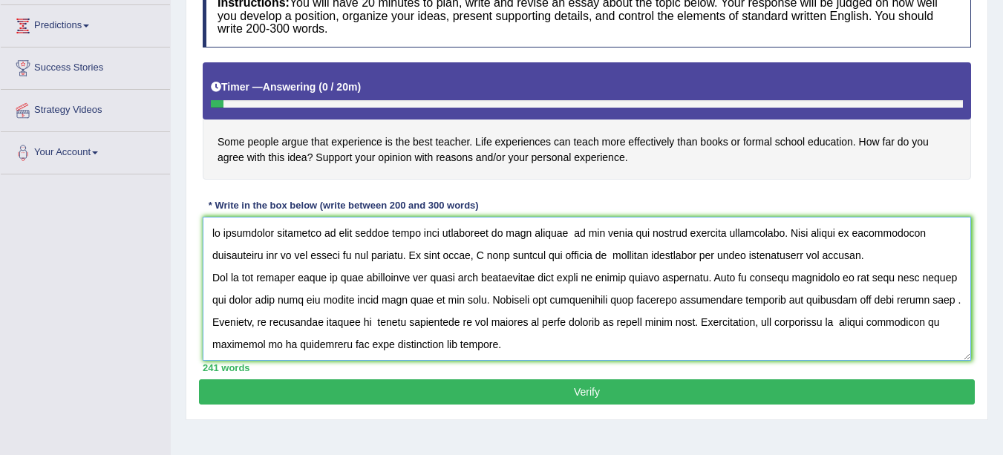
scroll to position [234, 0]
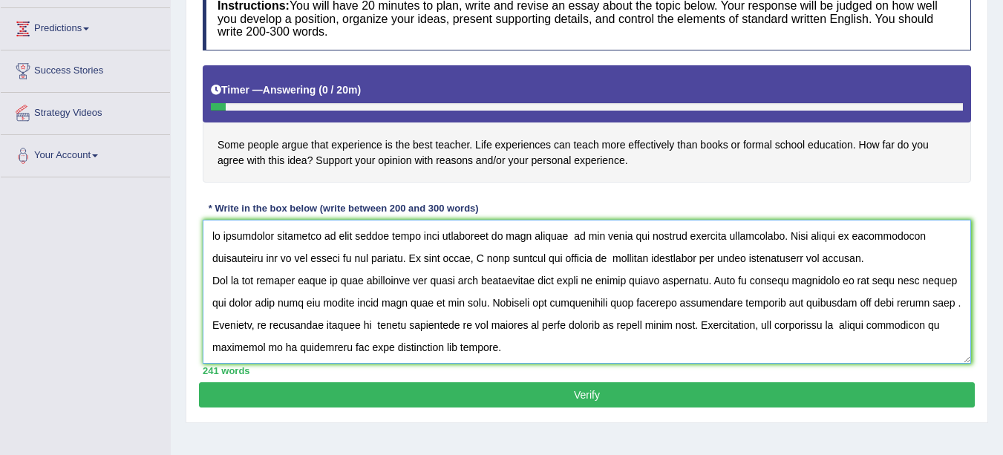
click at [209, 234] on textarea at bounding box center [587, 292] width 768 height 144
click at [516, 237] on textarea at bounding box center [587, 292] width 768 height 144
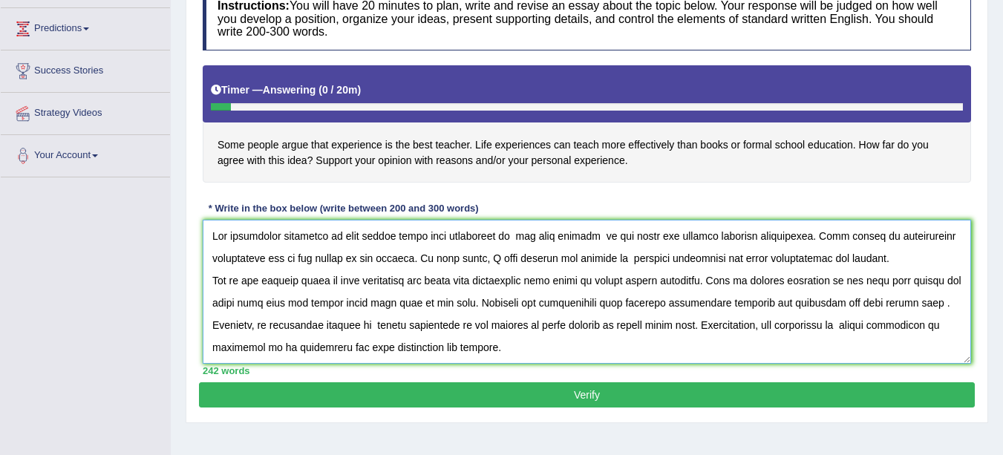
click at [519, 236] on textarea at bounding box center [587, 292] width 768 height 144
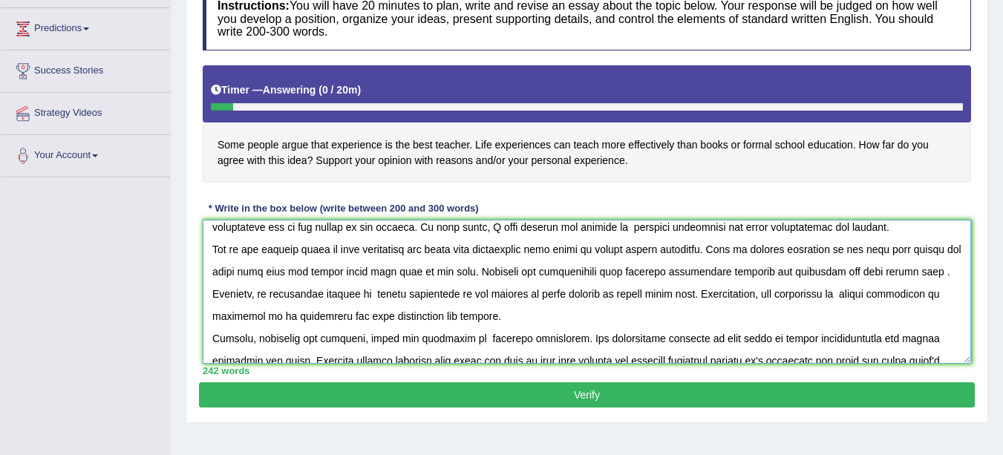
scroll to position [37, 0]
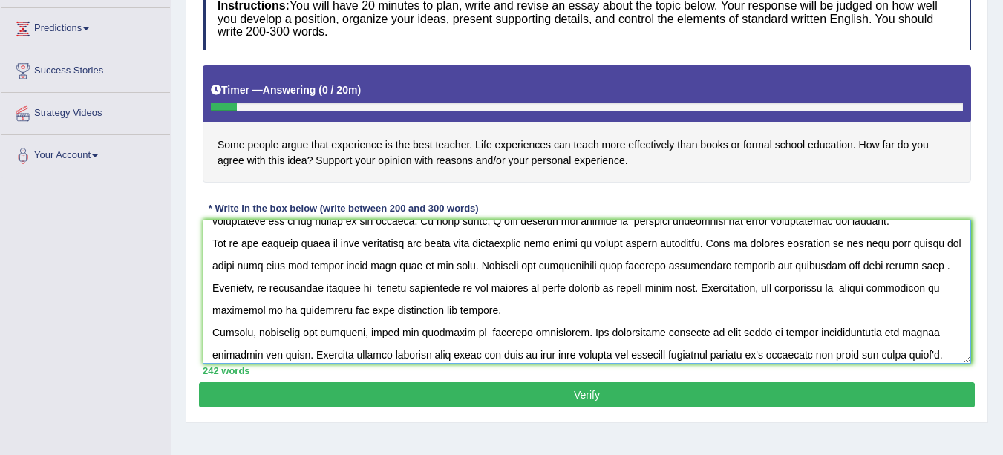
click at [384, 266] on textarea at bounding box center [587, 292] width 768 height 144
click at [744, 264] on textarea at bounding box center [587, 292] width 768 height 144
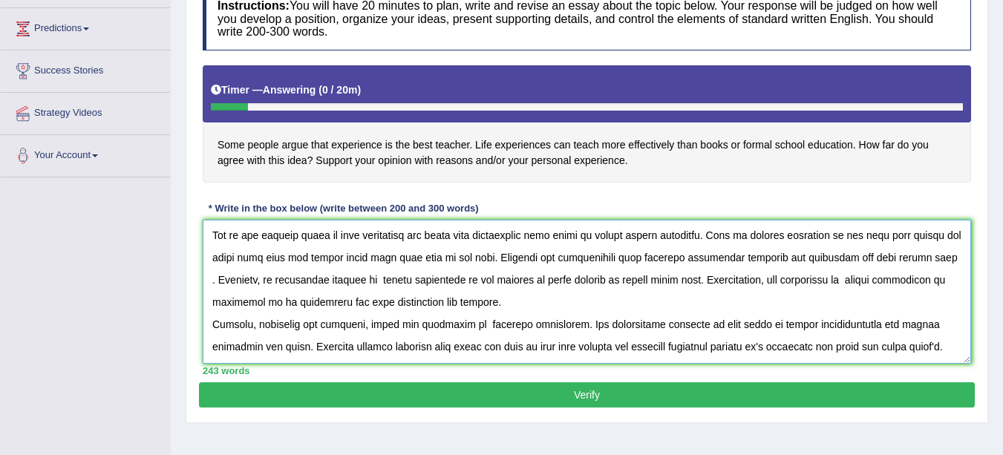
scroll to position [91, 0]
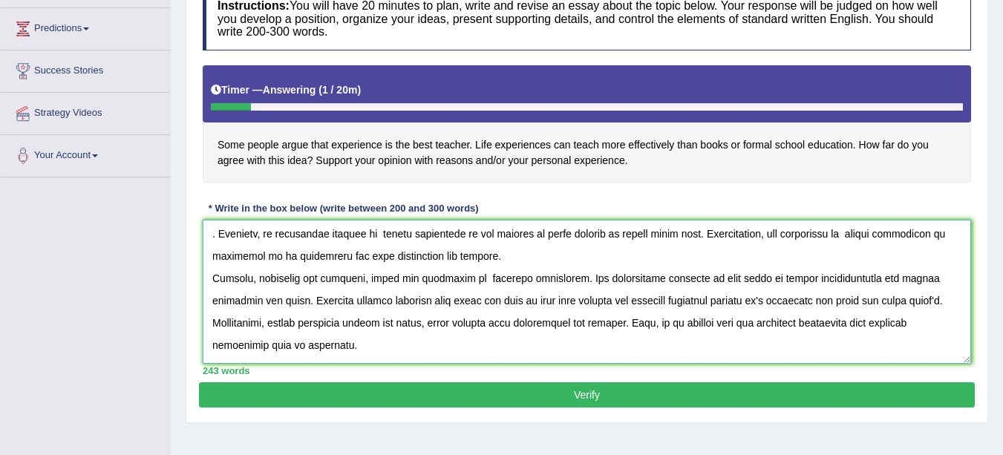
click at [242, 323] on textarea at bounding box center [587, 292] width 768 height 144
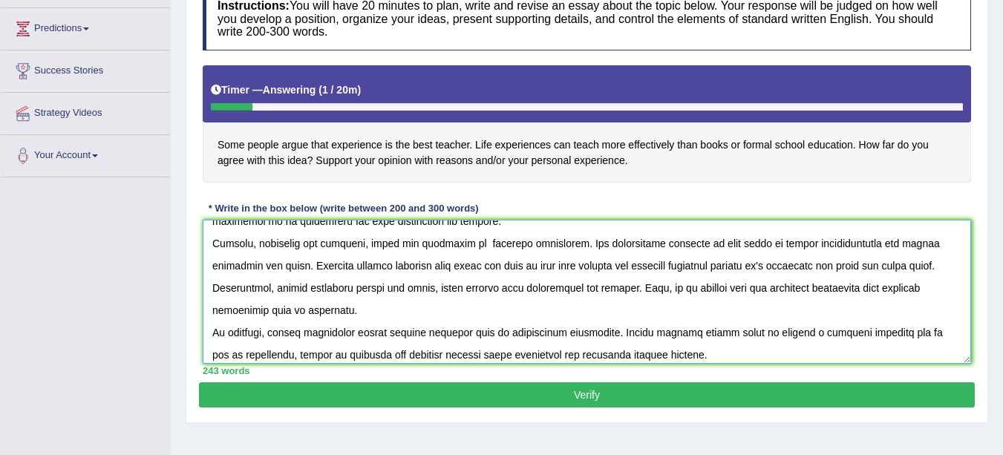
scroll to position [134, 0]
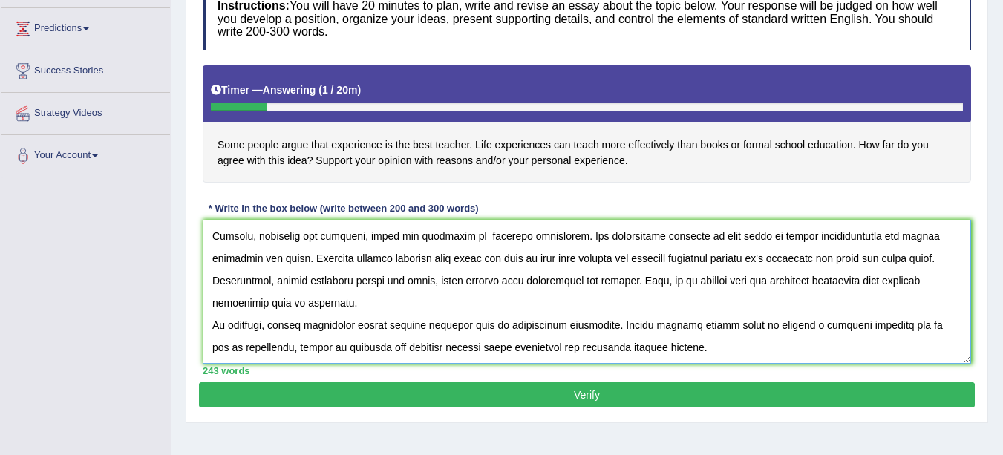
click at [887, 324] on textarea at bounding box center [587, 292] width 768 height 144
click at [896, 325] on textarea at bounding box center [587, 292] width 768 height 144
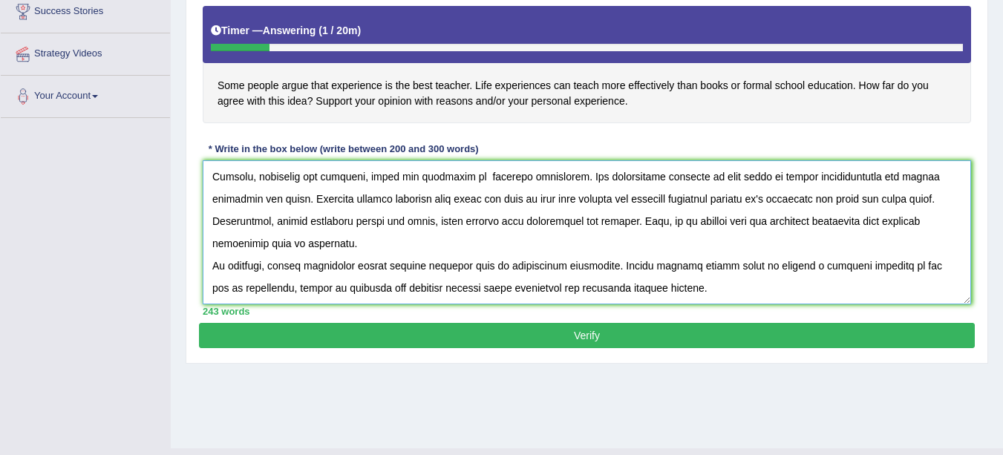
scroll to position [301, 0]
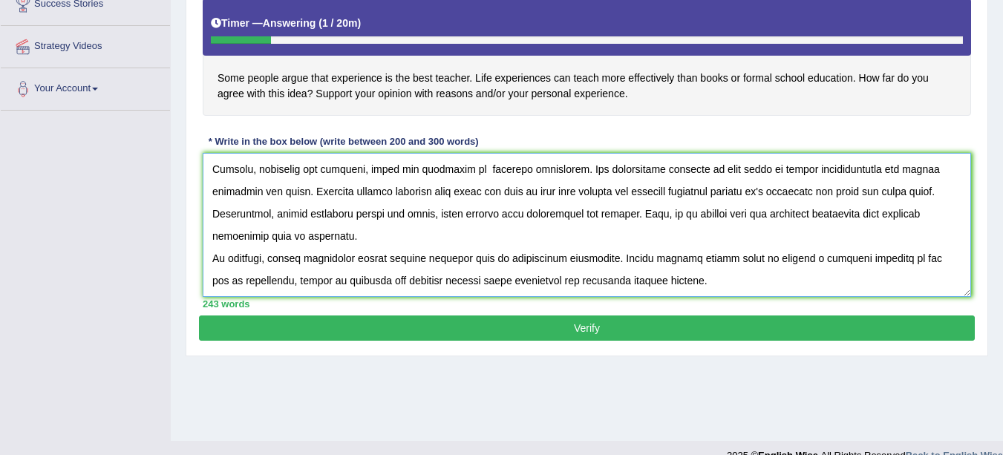
click at [669, 285] on textarea at bounding box center [587, 225] width 768 height 144
type textarea "The increasing influence of some people argue that experience is the best teach…"
click at [591, 324] on button "Verify" at bounding box center [586, 327] width 775 height 25
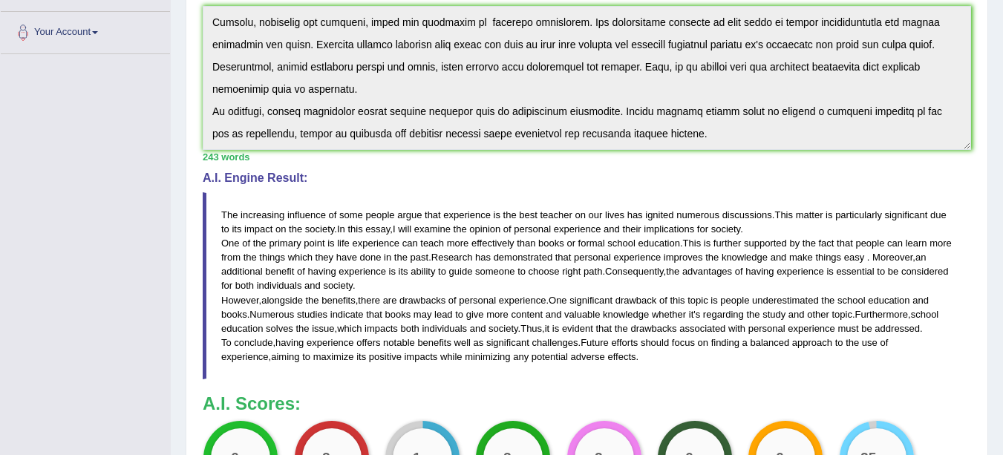
scroll to position [352, 0]
